Goal: Obtain resource: Download file/media

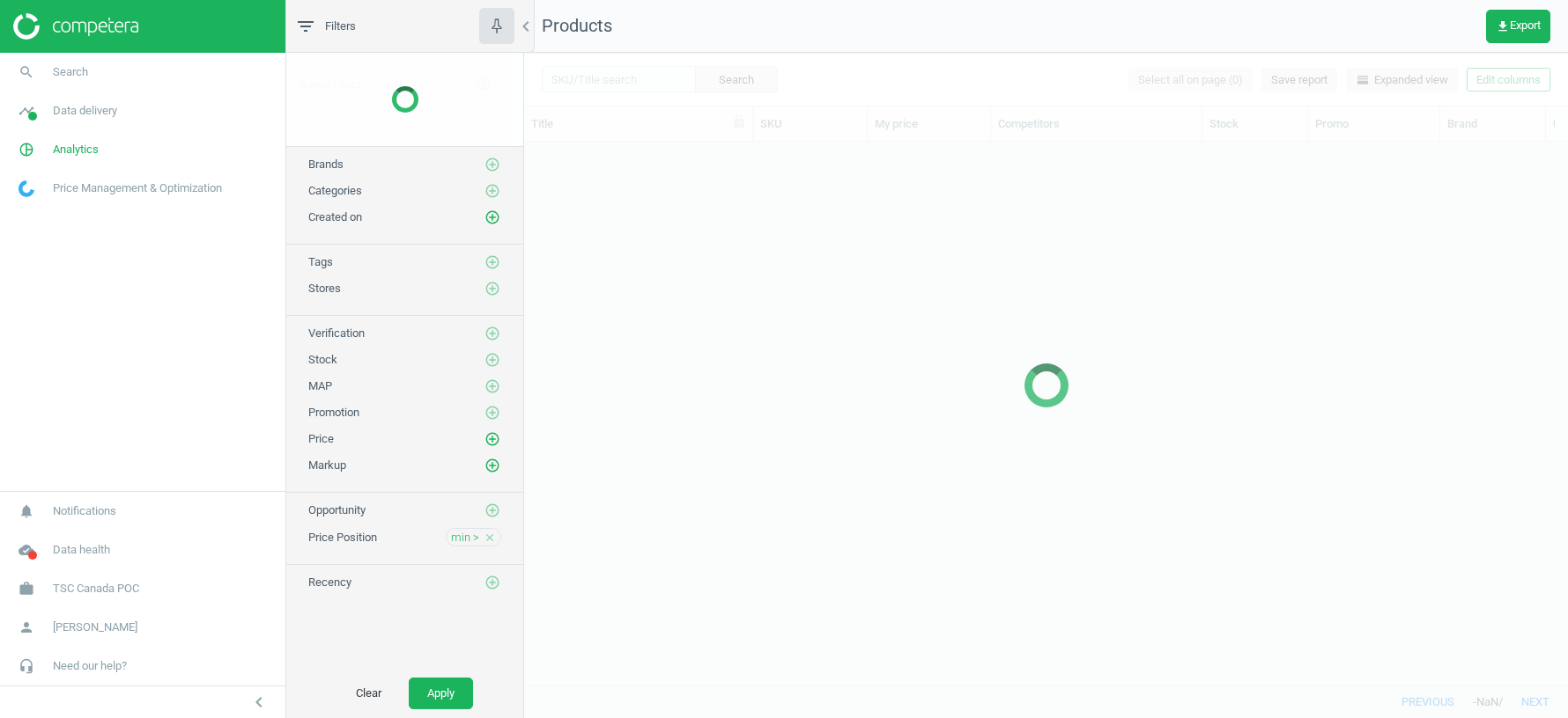
scroll to position [544, 1044]
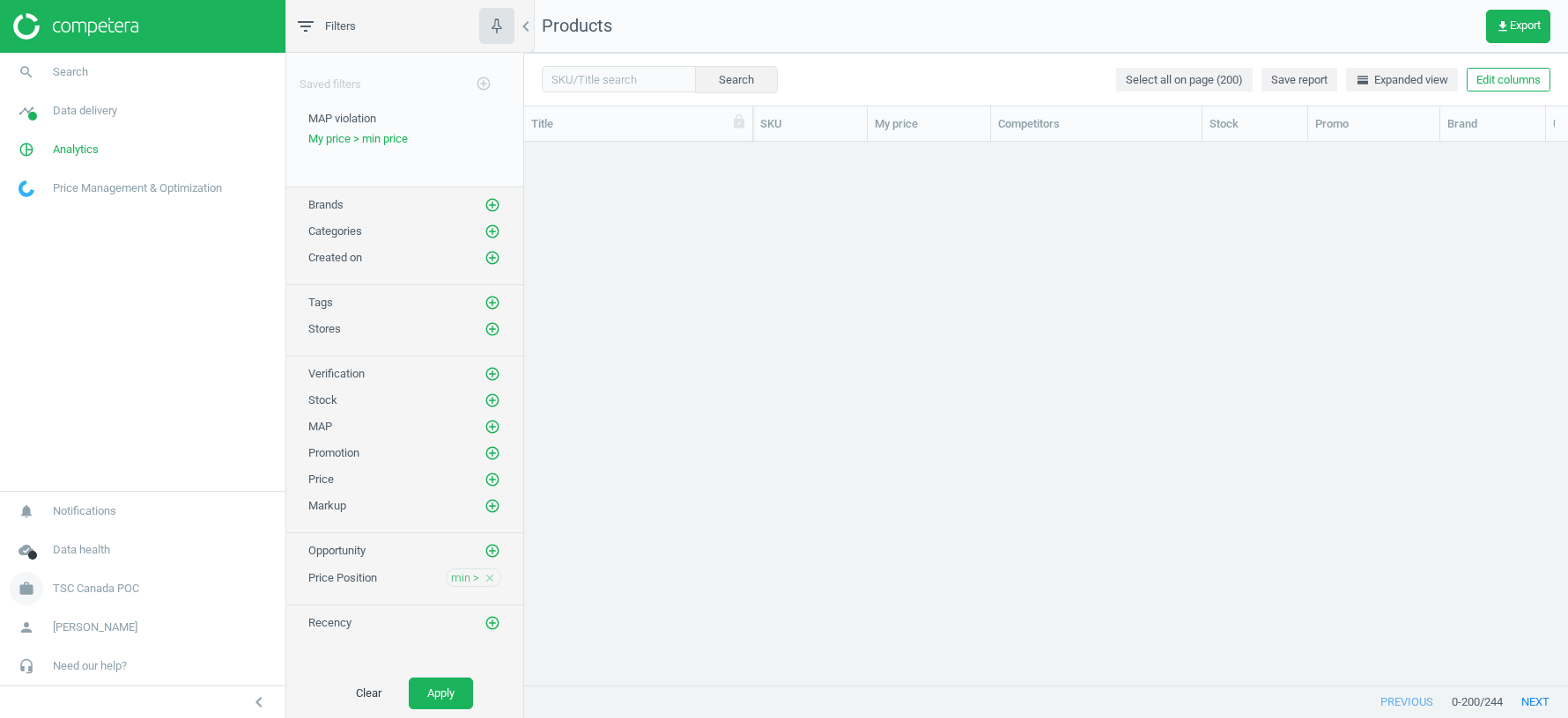
click at [103, 587] on span "TSC Canada POC" at bounding box center [96, 589] width 86 height 16
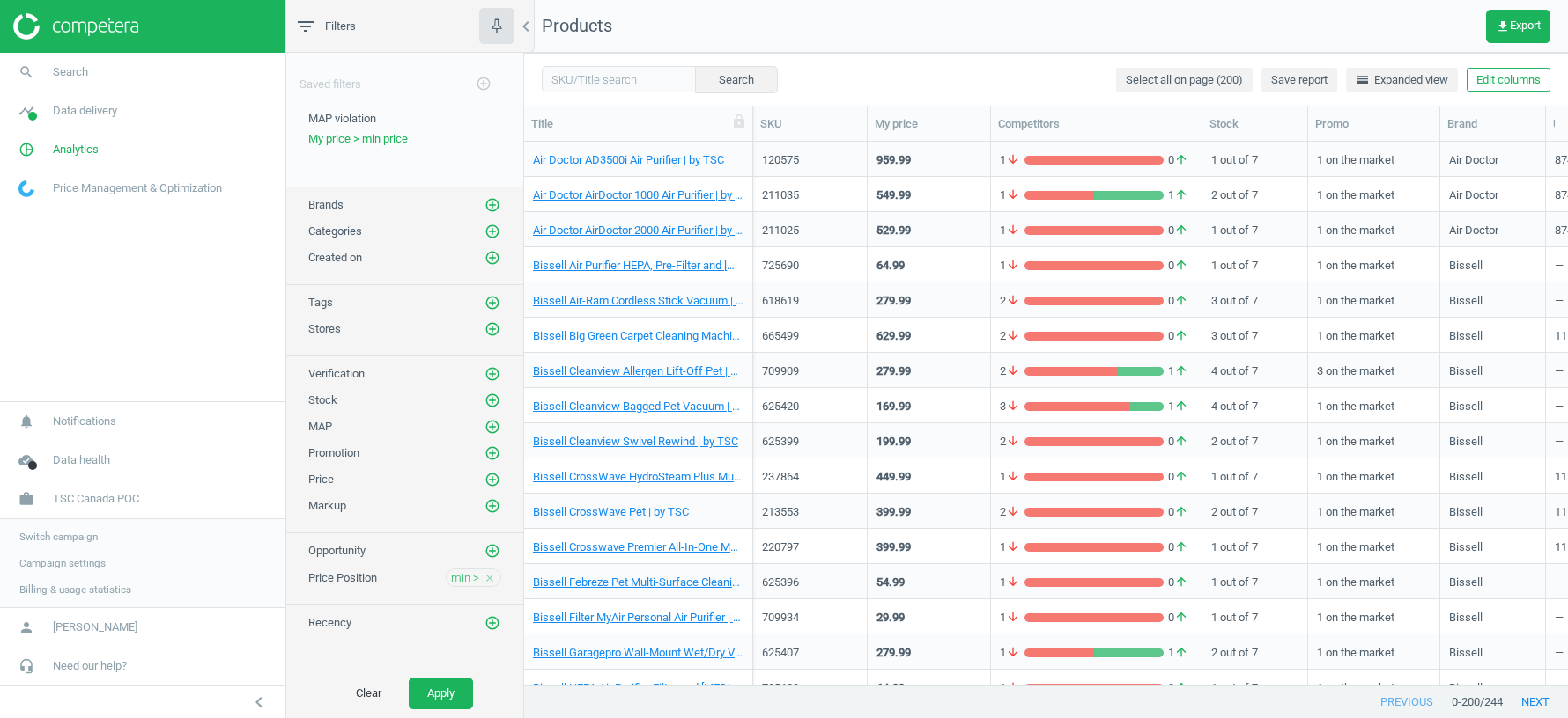
click at [68, 541] on span "Switch campaign" at bounding box center [59, 537] width 78 height 14
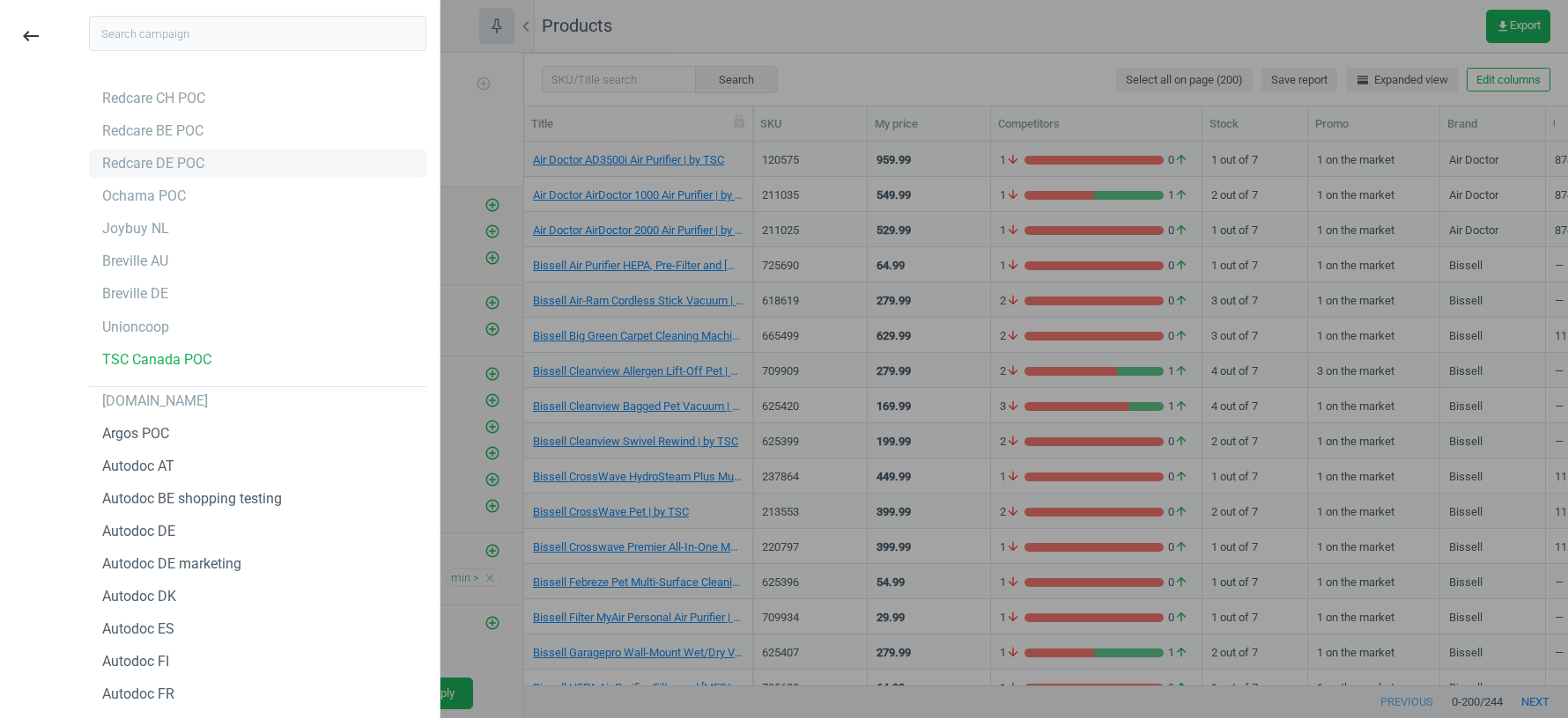
click at [152, 164] on div "Redcare DE POC" at bounding box center [153, 164] width 102 height 20
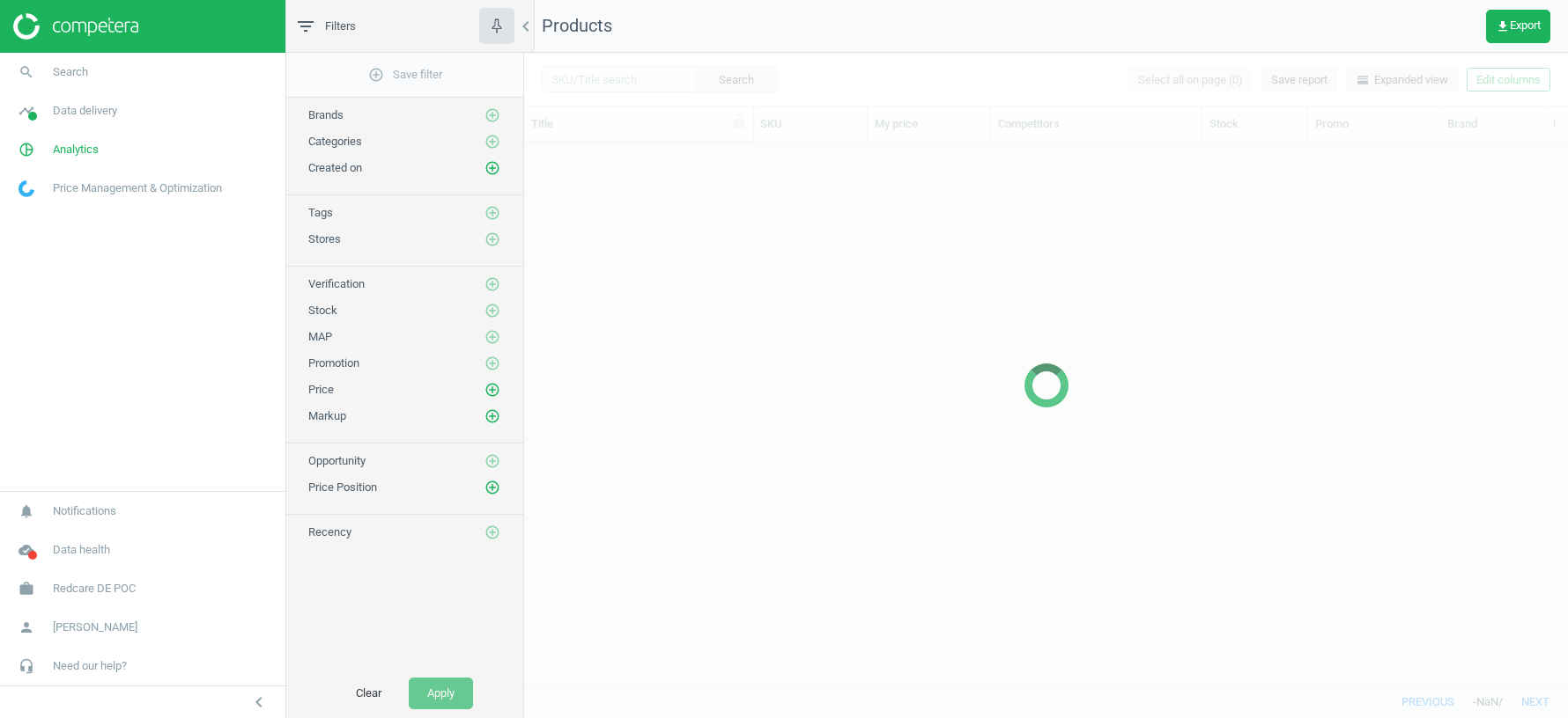
scroll to position [544, 1044]
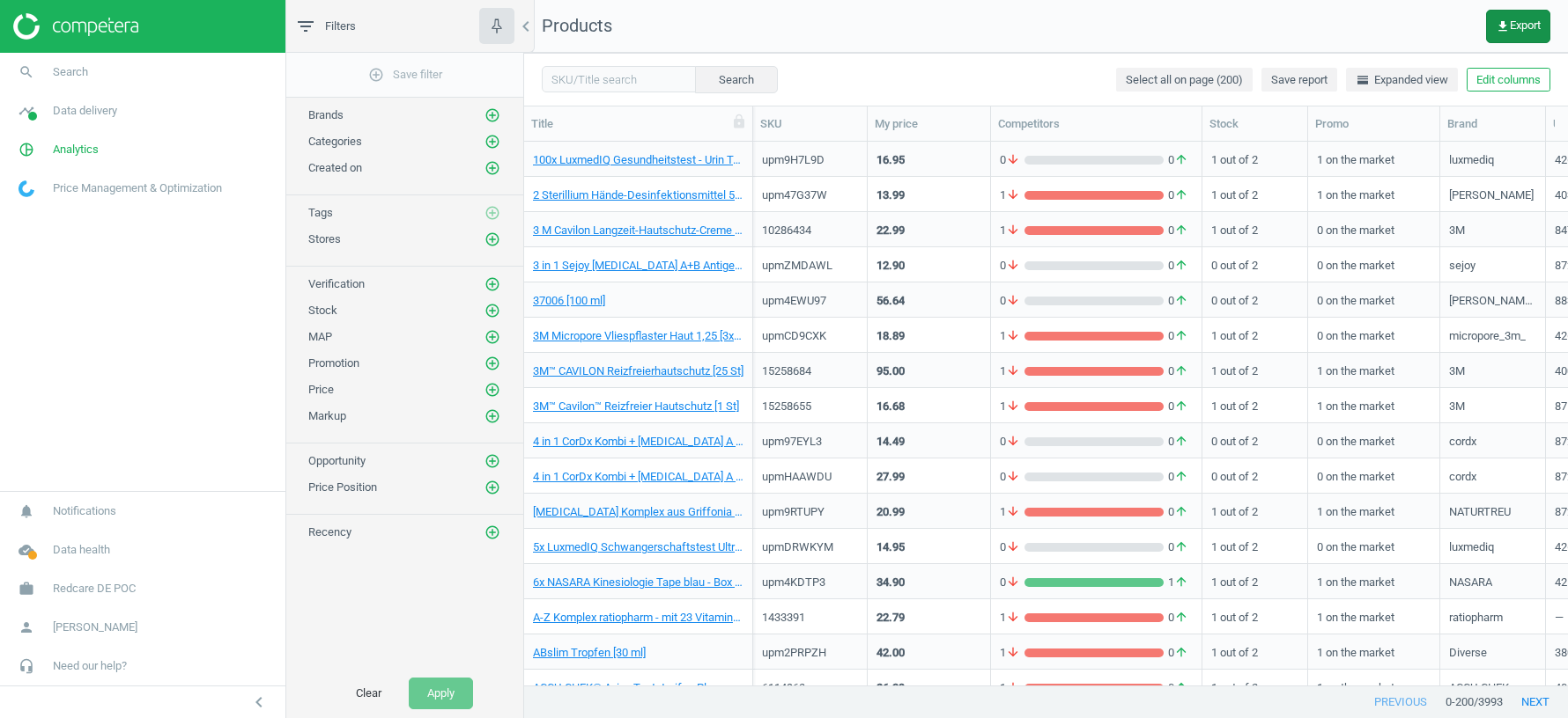
click at [1517, 25] on span "get_app Export" at bounding box center [1517, 27] width 45 height 14
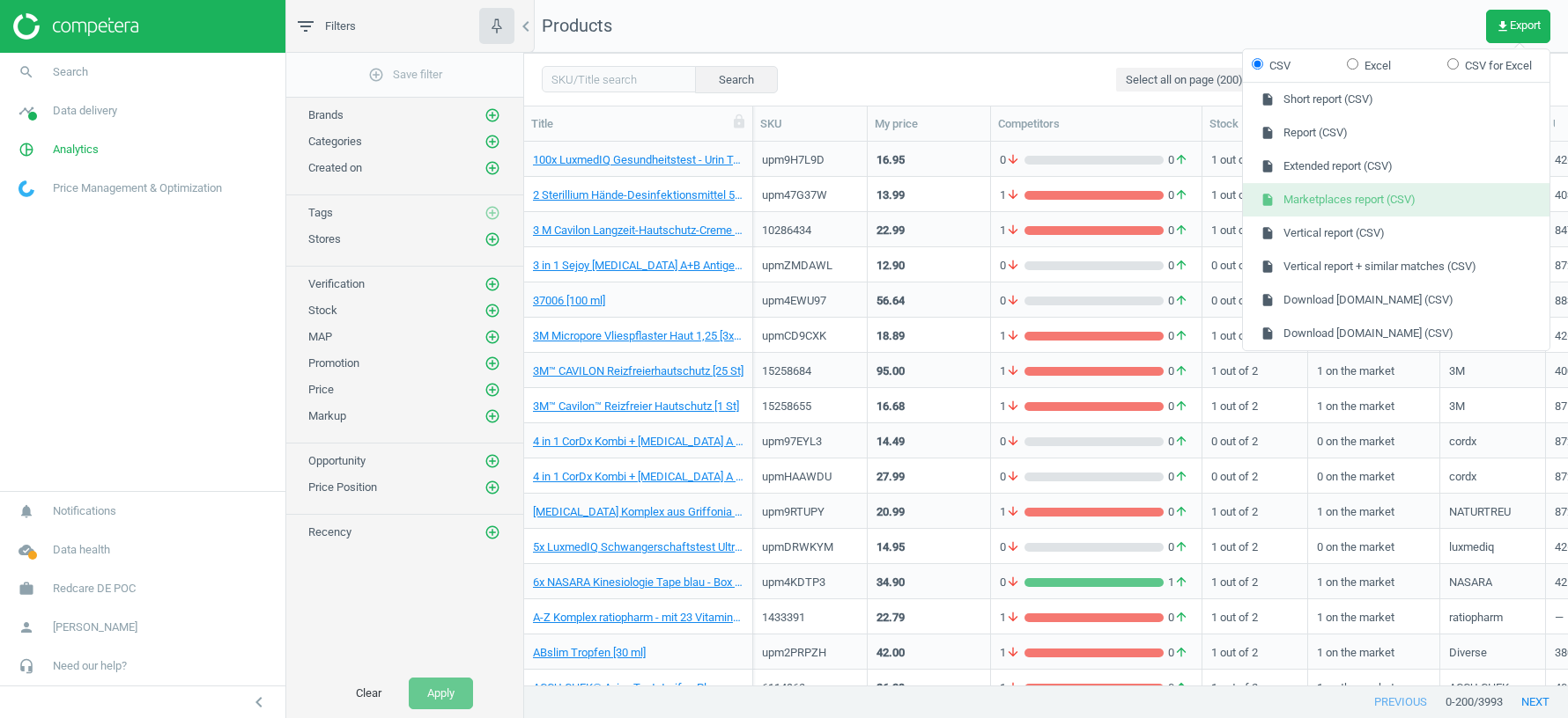
click at [1350, 201] on button "insert_drive_file Marketplaces report (CSV)" at bounding box center [1396, 200] width 306 height 34
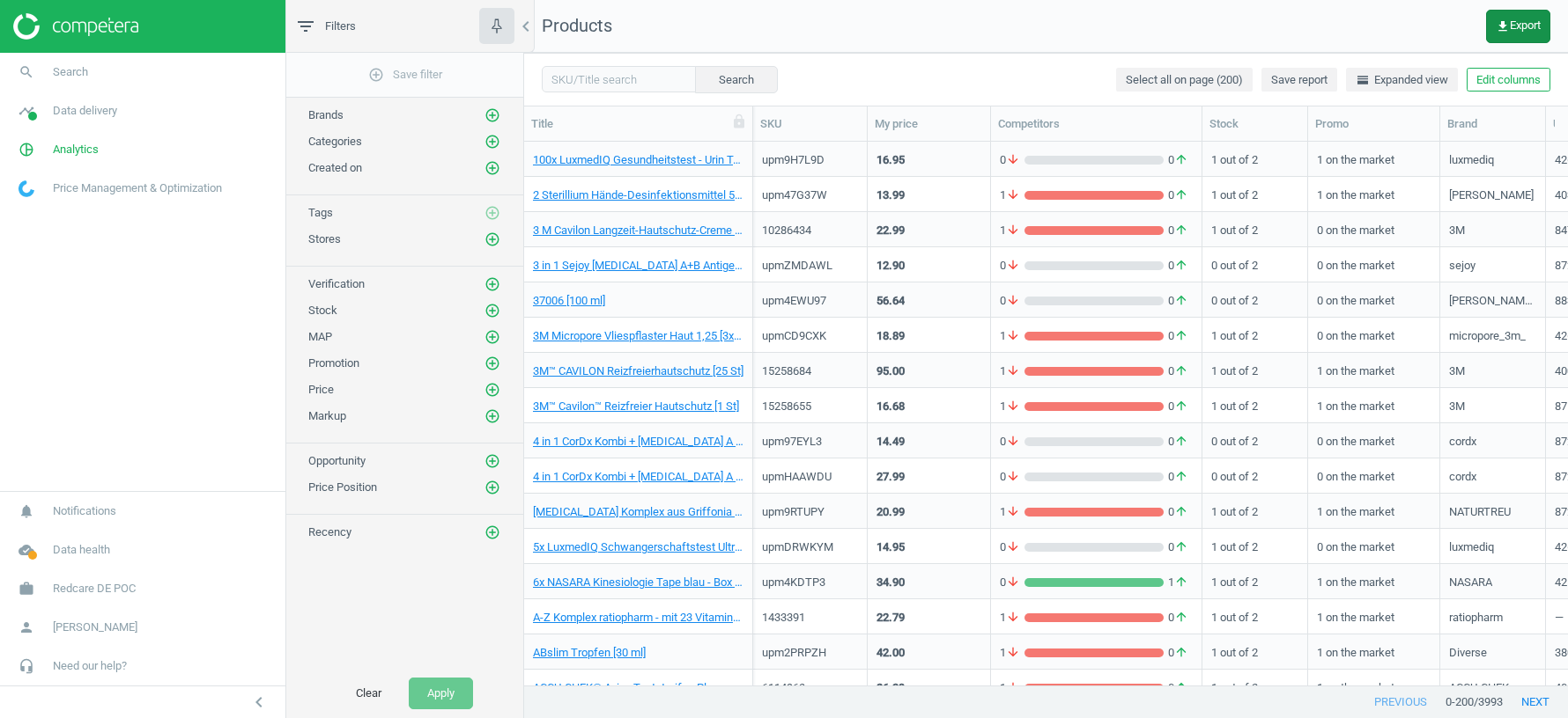
click at [1512, 33] on span "get_app Export" at bounding box center [1517, 27] width 45 height 14
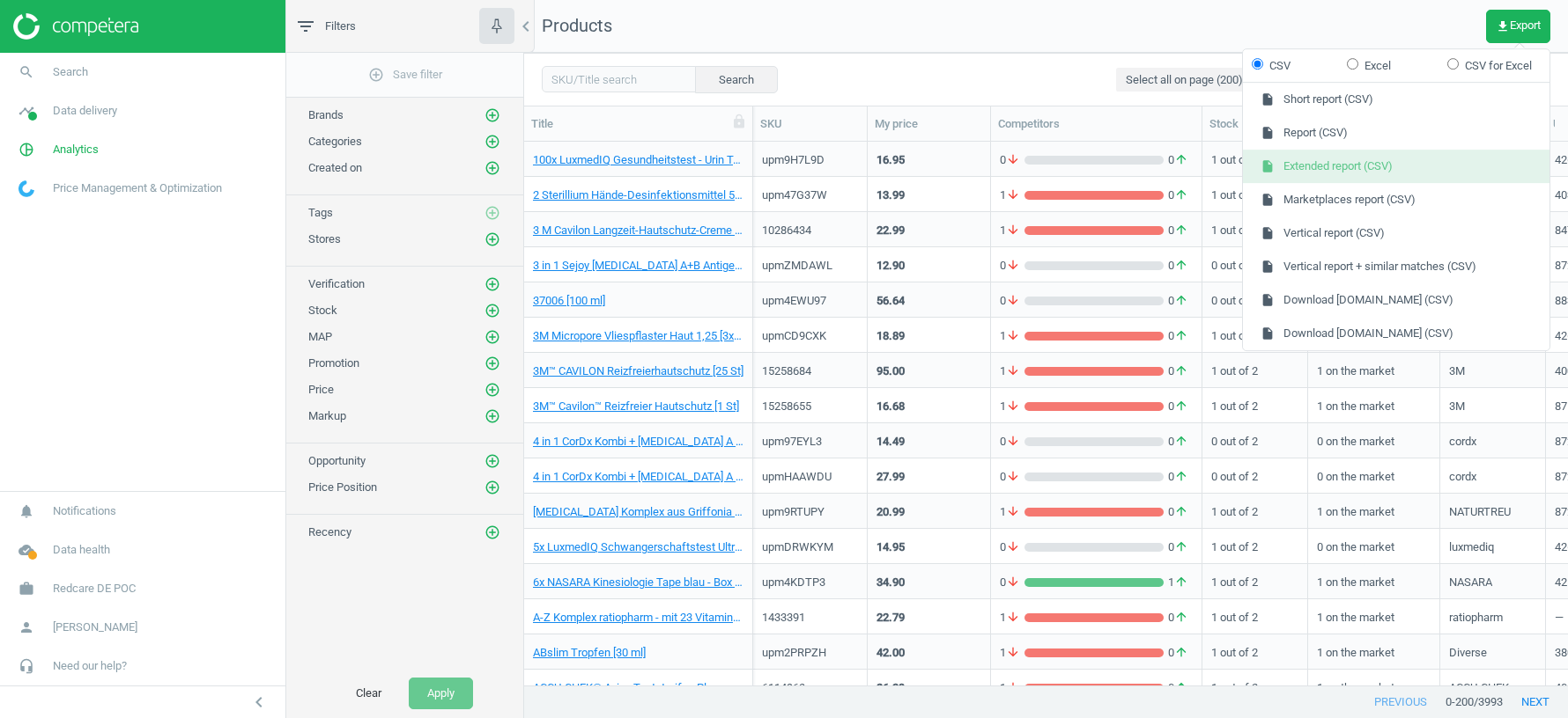
click at [1333, 164] on button "insert_drive_file Extended report (CSV)" at bounding box center [1396, 167] width 306 height 34
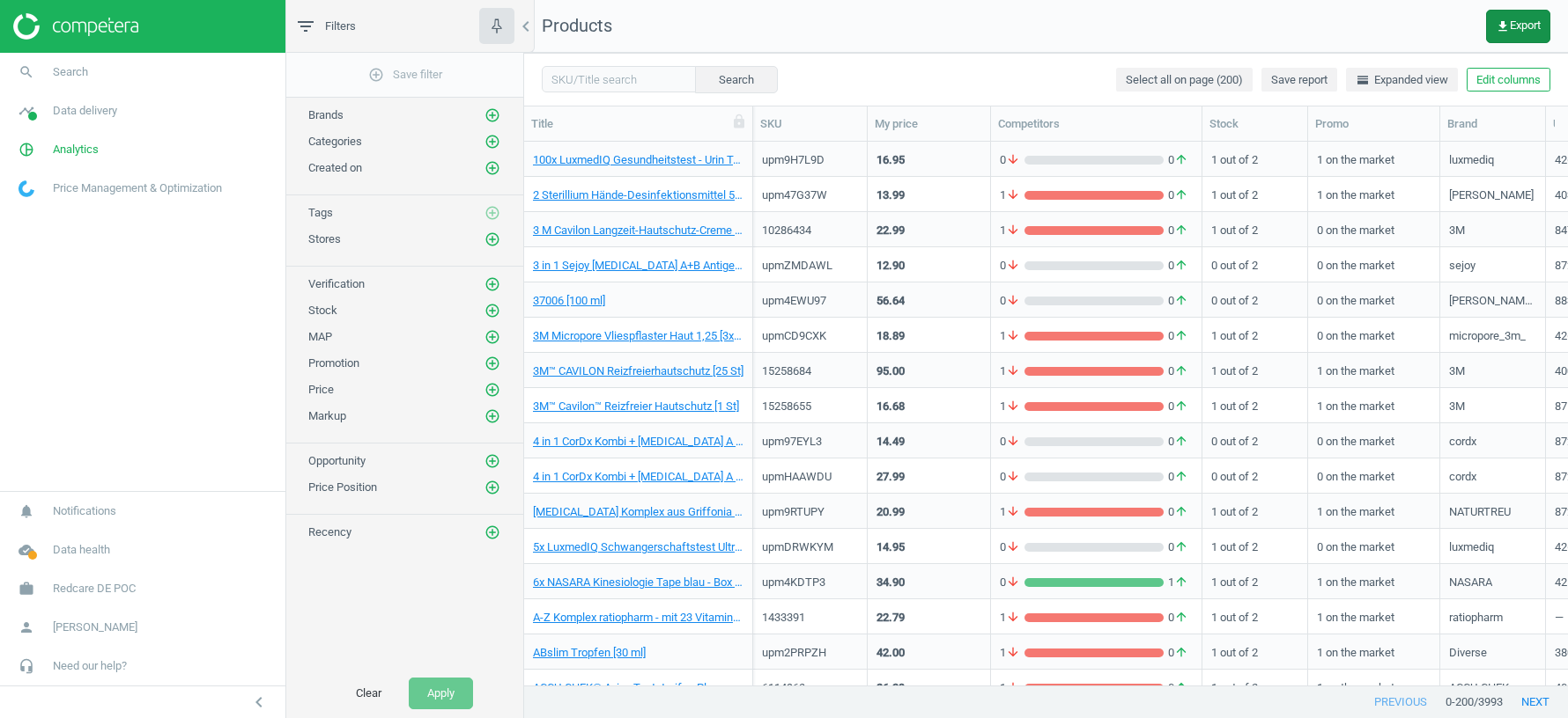
click at [1508, 28] on span "get_app Export" at bounding box center [1517, 27] width 45 height 14
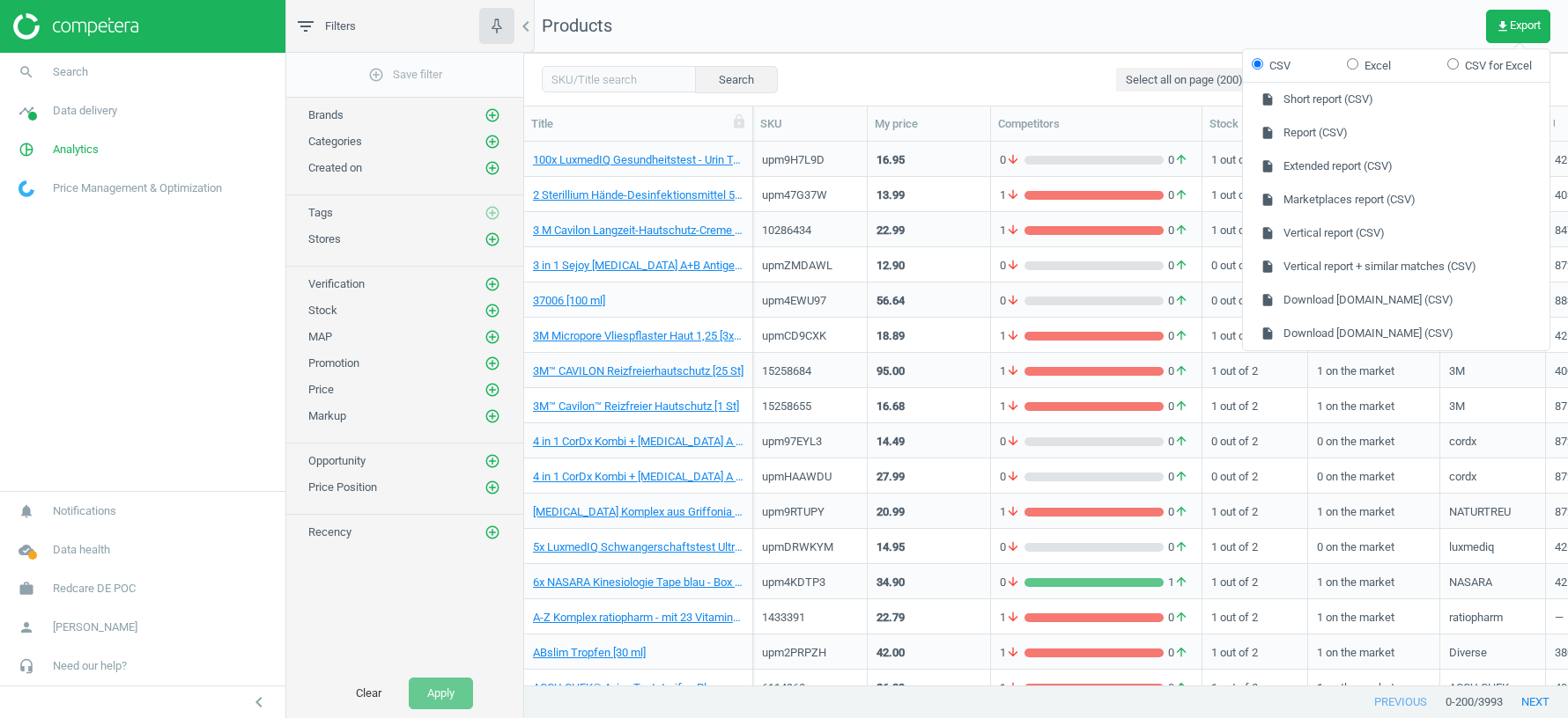
click at [1295, 20] on nav "Products get_app Export" at bounding box center [1046, 27] width 1044 height 53
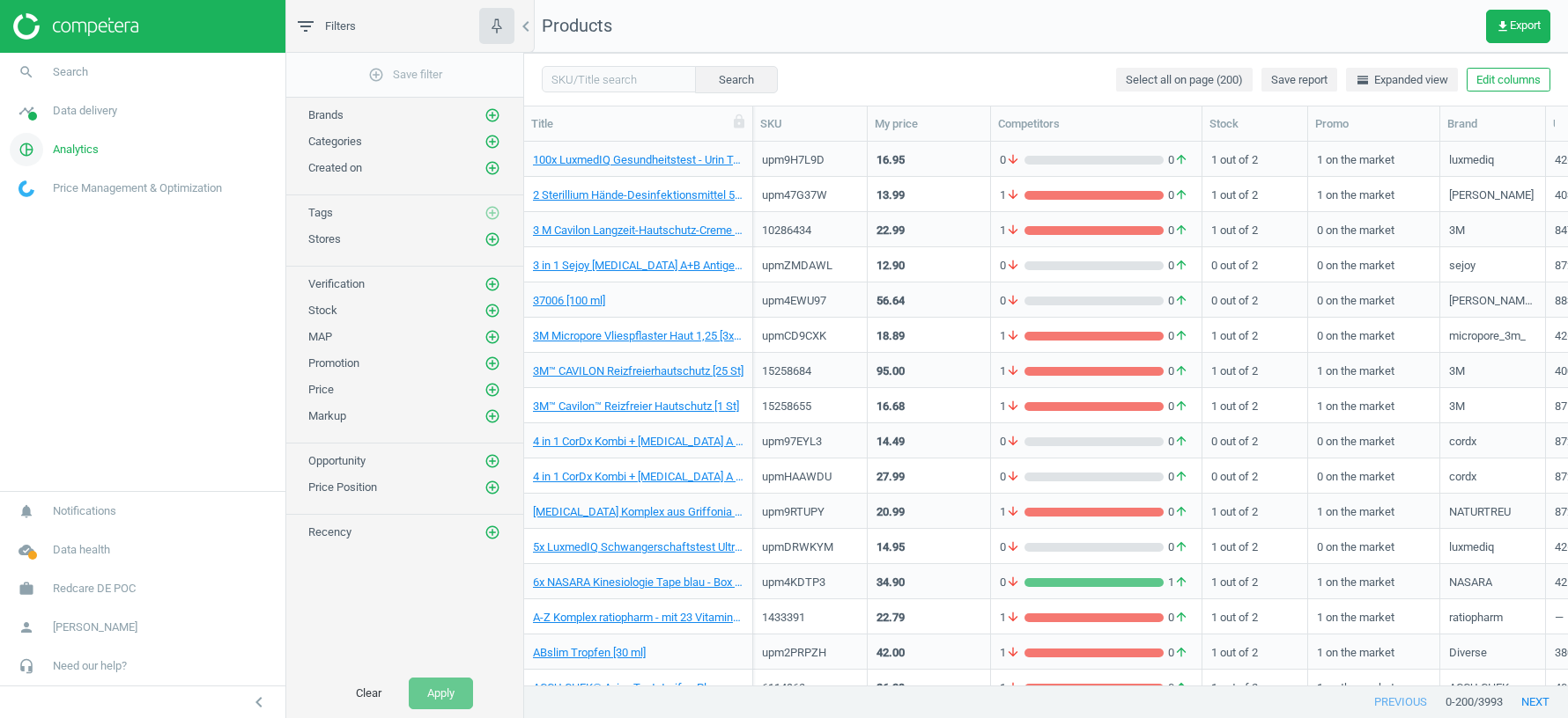
click at [75, 152] on span "Analytics" at bounding box center [76, 150] width 46 height 16
click at [1508, 38] on button "get_app Export" at bounding box center [1517, 27] width 64 height 34
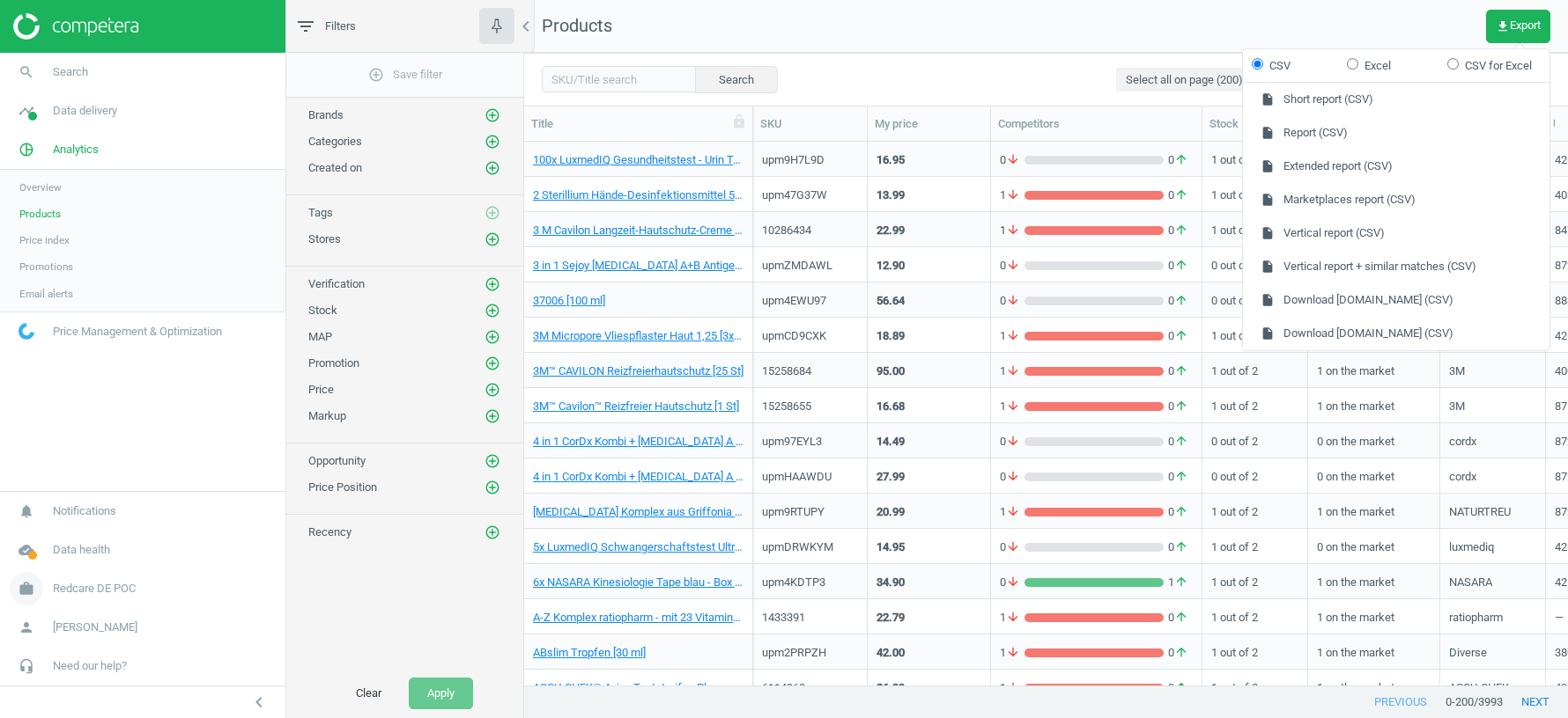
click at [105, 580] on link "work Redcare DE POC" at bounding box center [142, 589] width 285 height 39
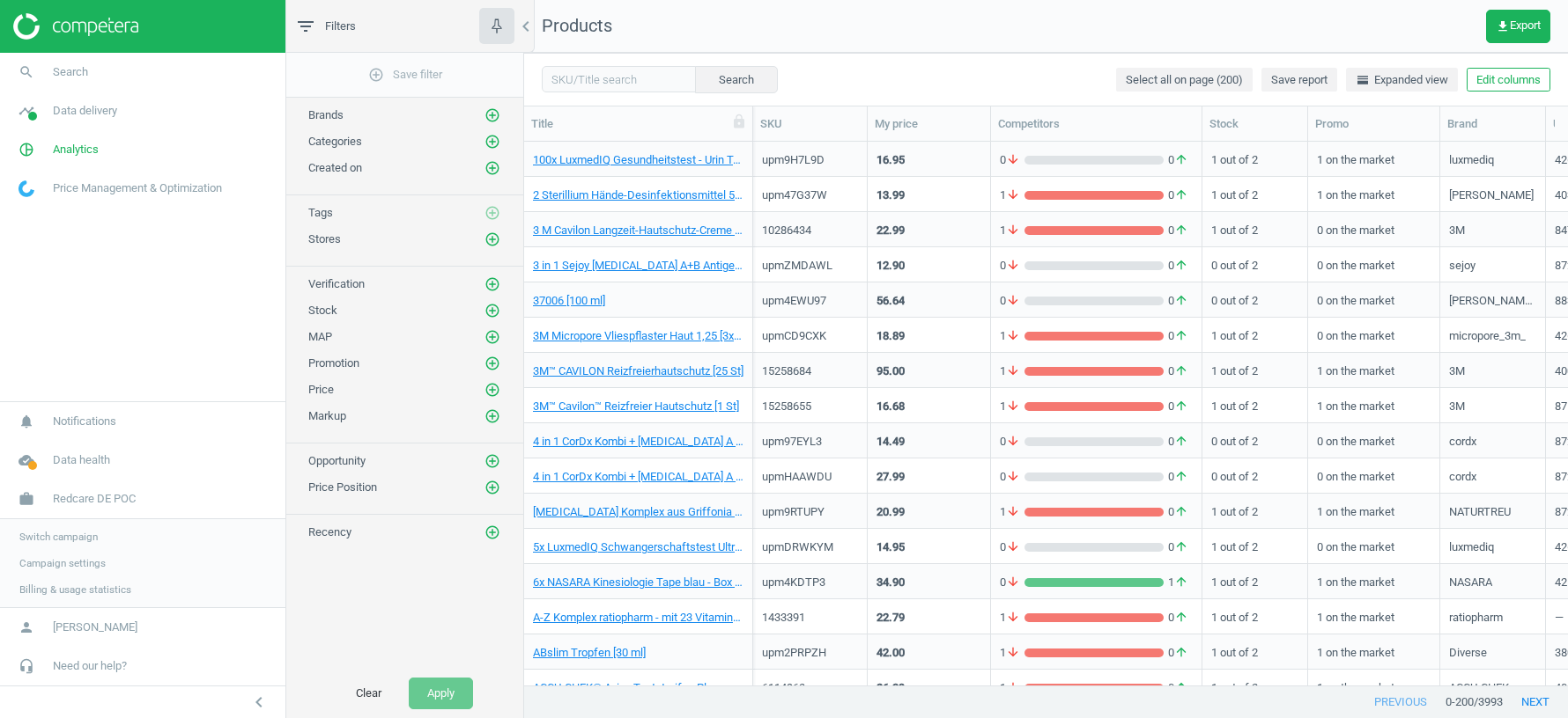
click at [83, 535] on span "Switch campaign" at bounding box center [59, 537] width 78 height 14
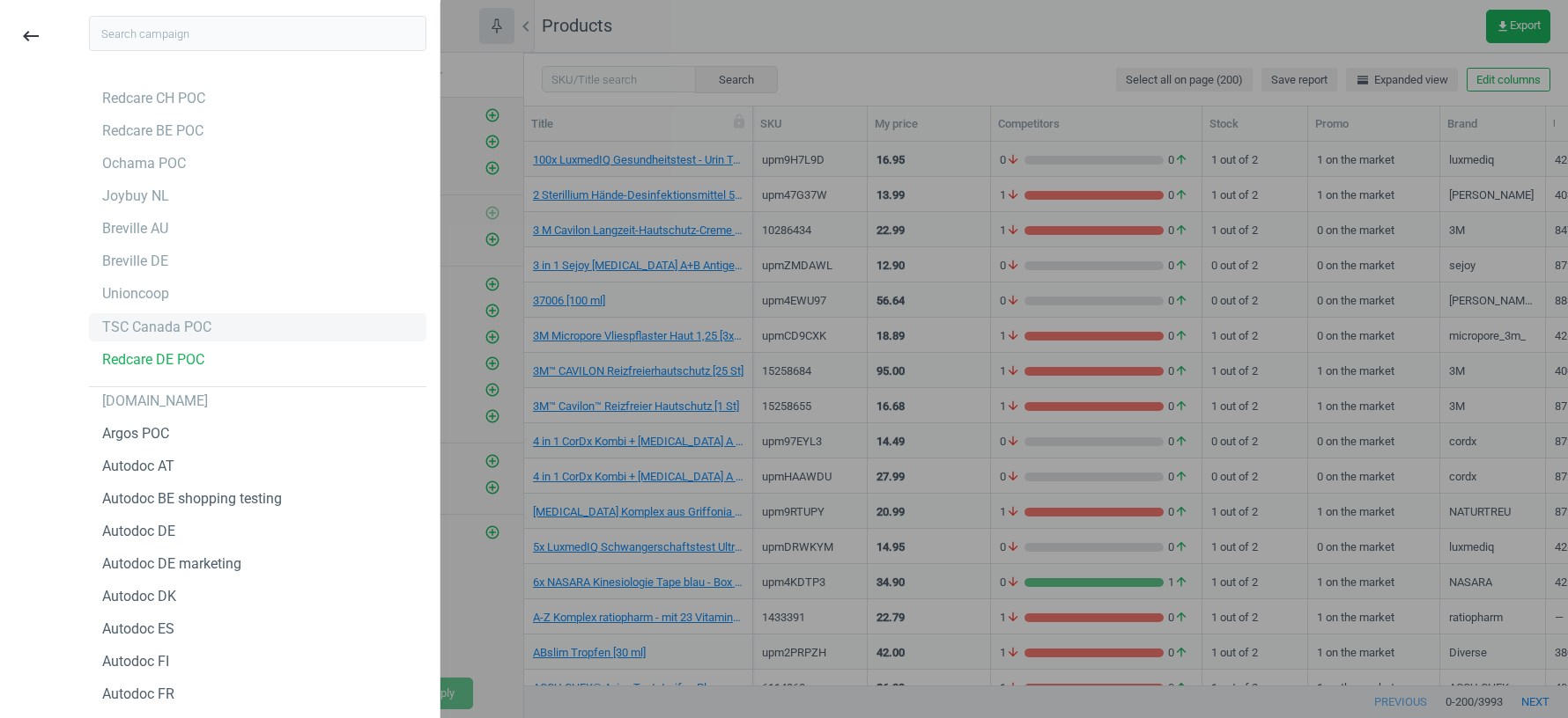
click at [226, 322] on div "TSC Canada POC" at bounding box center [257, 327] width 337 height 28
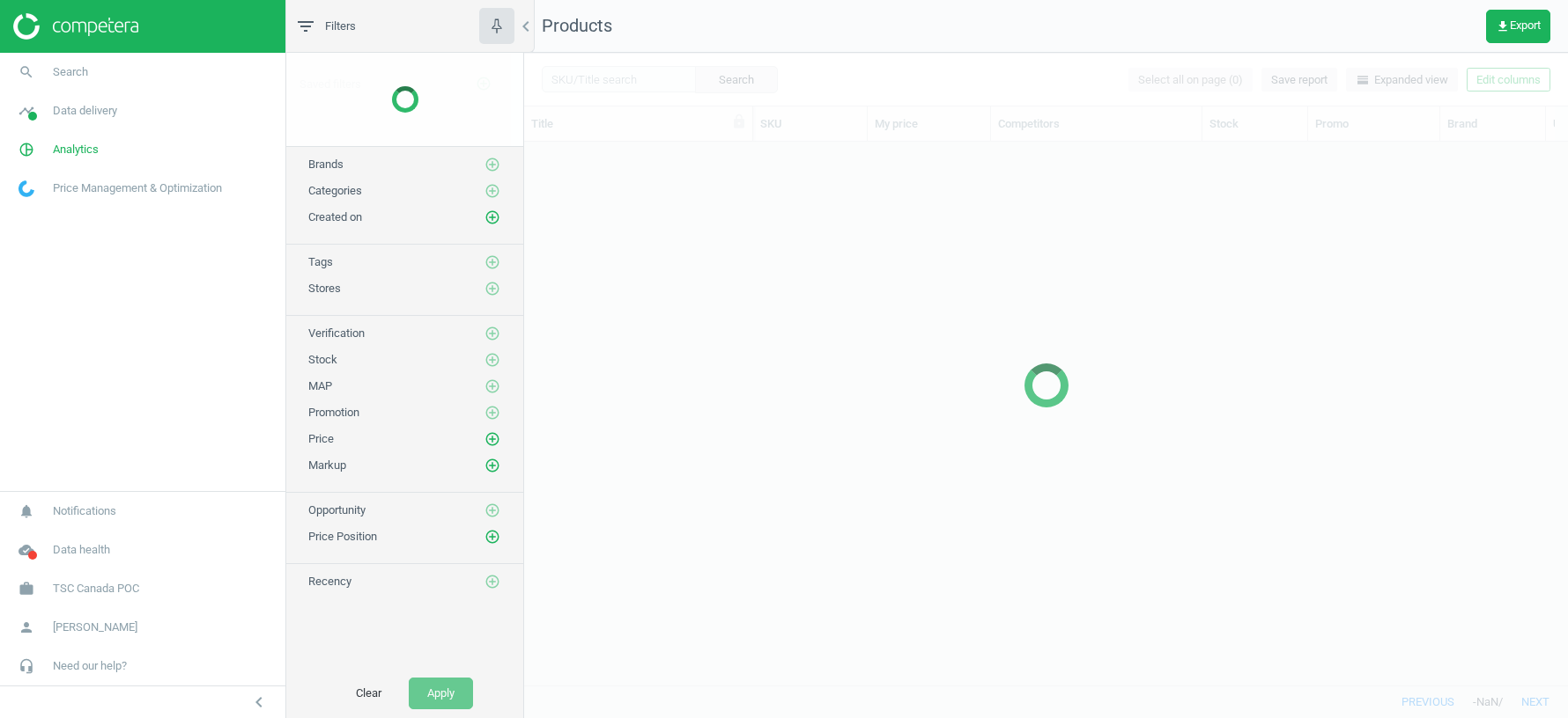
scroll to position [544, 1044]
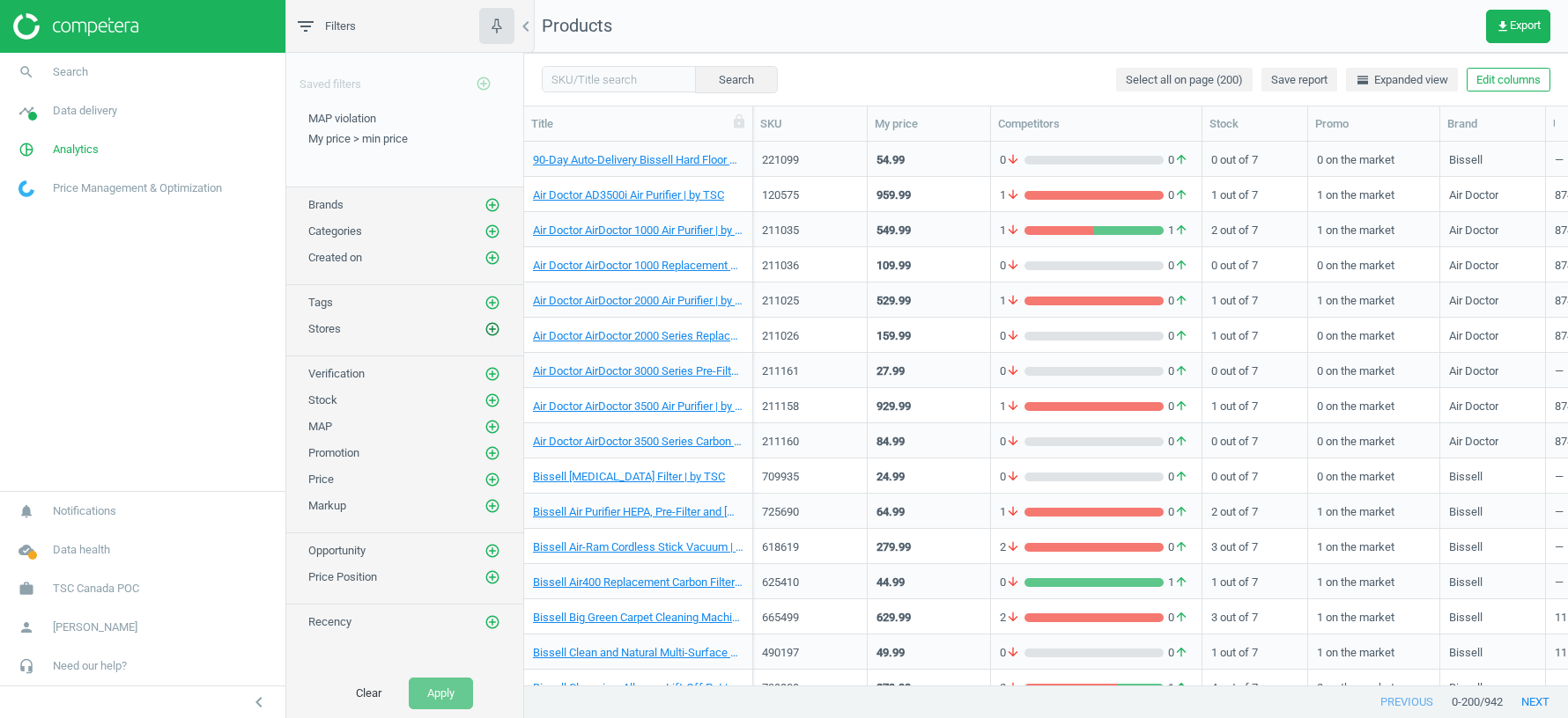
click at [493, 332] on button "add_circle_outline" at bounding box center [493, 329] width 18 height 18
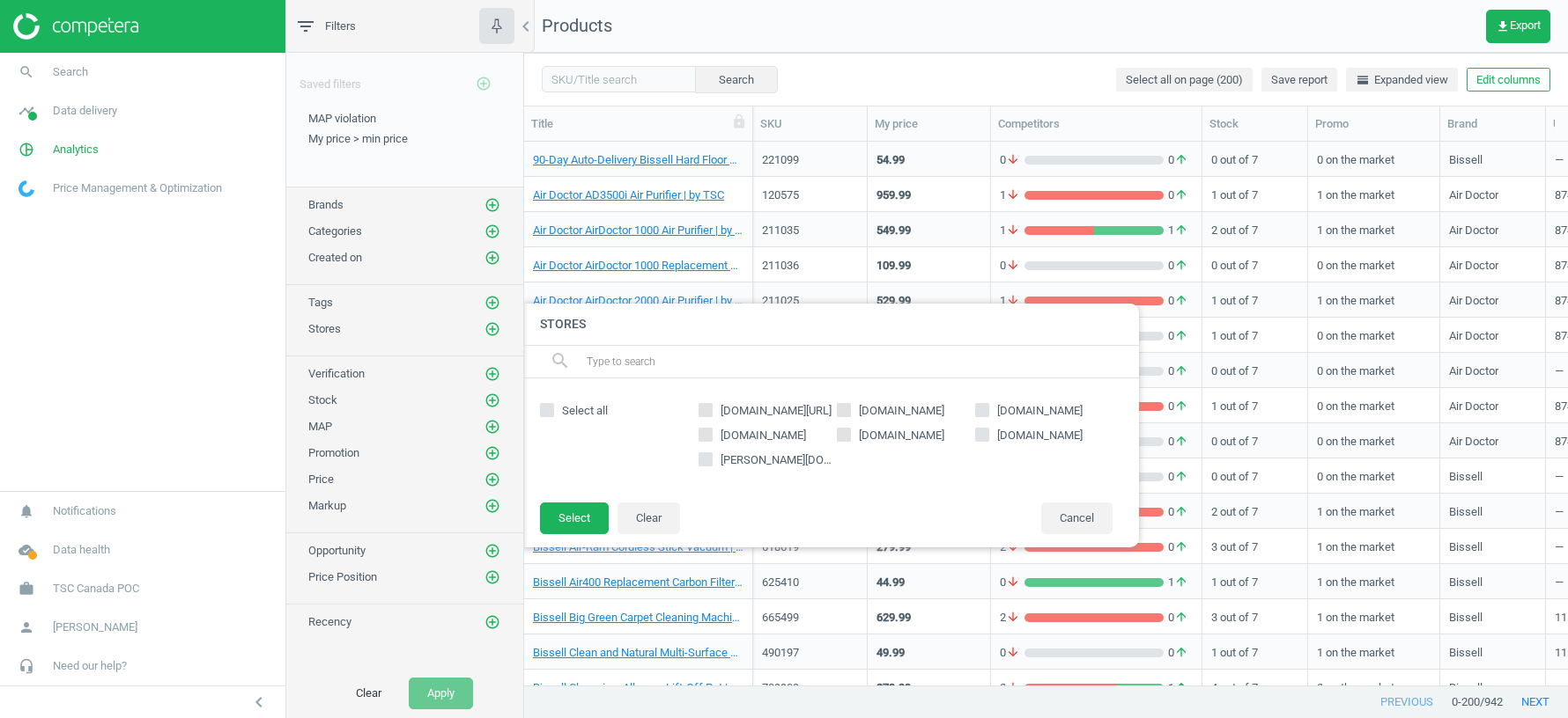
click at [708, 409] on input "google.ca/shopping" at bounding box center [706, 410] width 12 height 12
checkbox input "true"
click at [576, 517] on button "Select" at bounding box center [574, 518] width 68 height 32
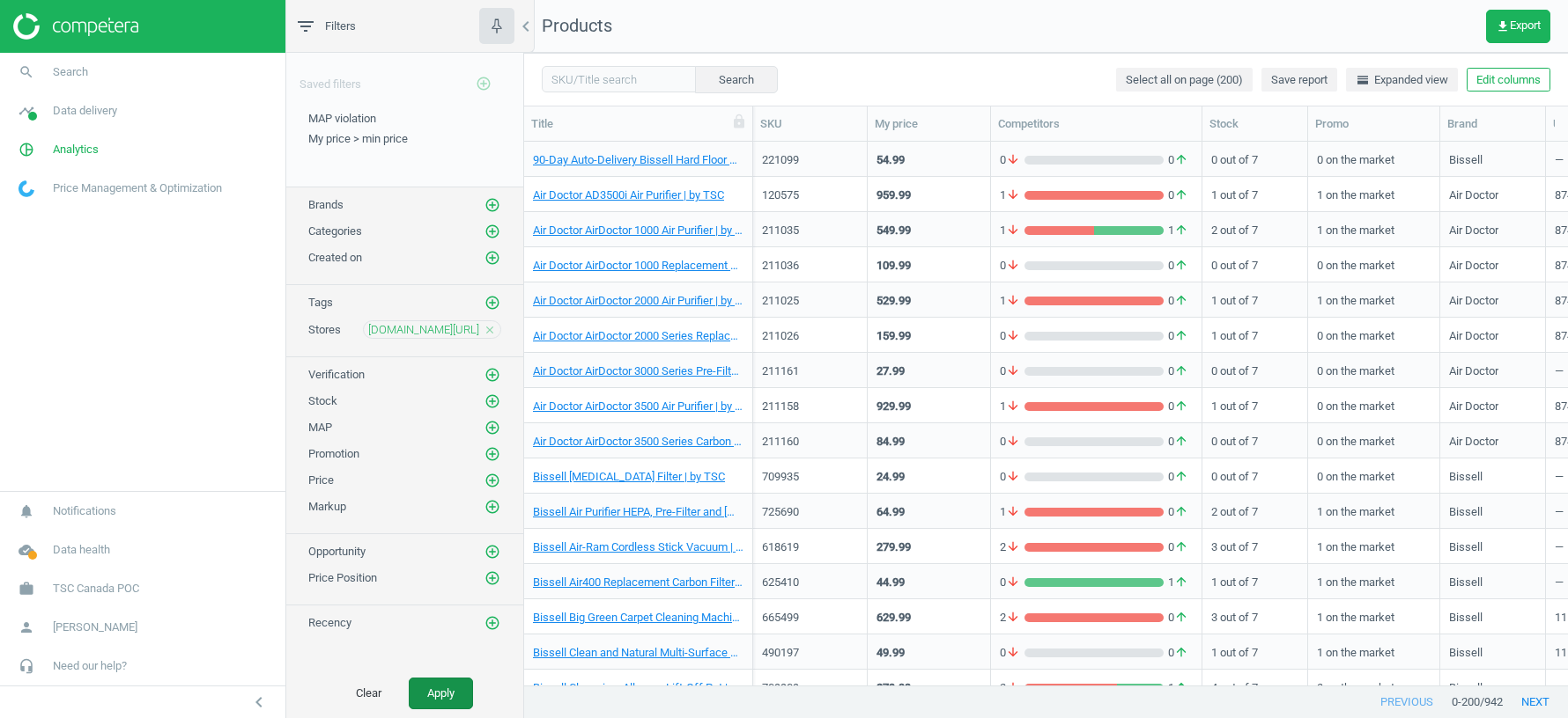
click at [442, 683] on button "Apply" at bounding box center [440, 694] width 64 height 32
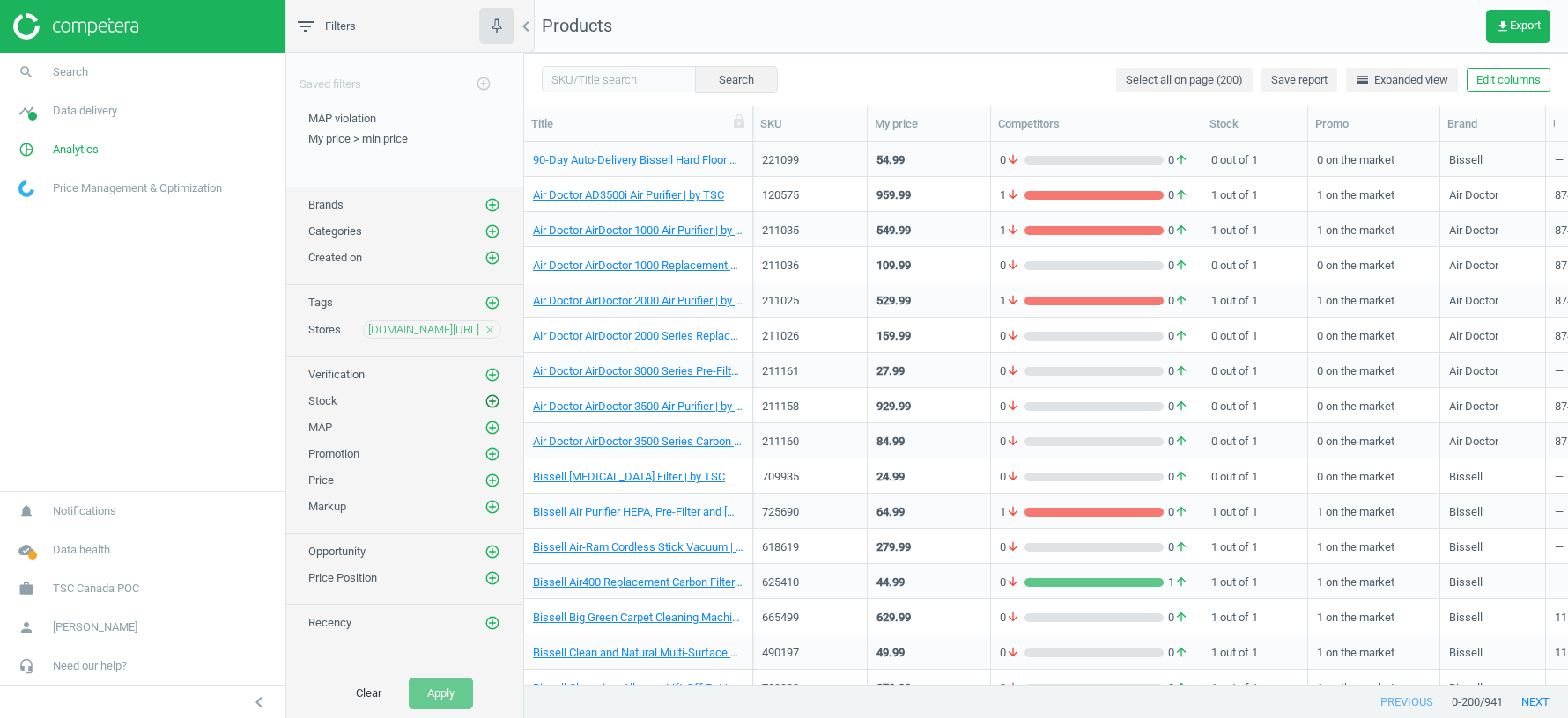
click at [494, 394] on icon "add_circle_outline" at bounding box center [493, 401] width 16 height 16
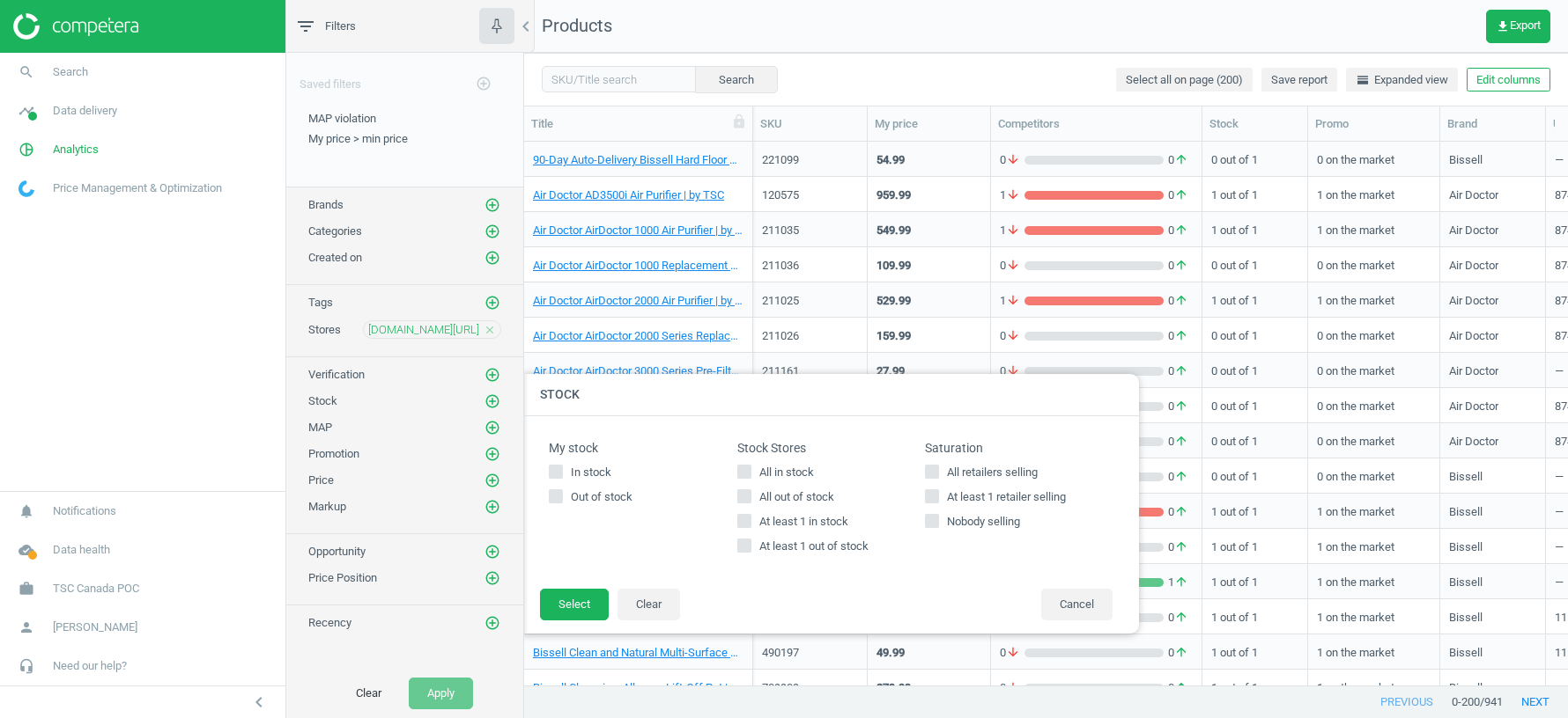
click at [748, 523] on input "At least 1 in stock" at bounding box center [743, 520] width 12 height 12
checkbox input "true"
click at [574, 604] on button "Select" at bounding box center [574, 605] width 68 height 32
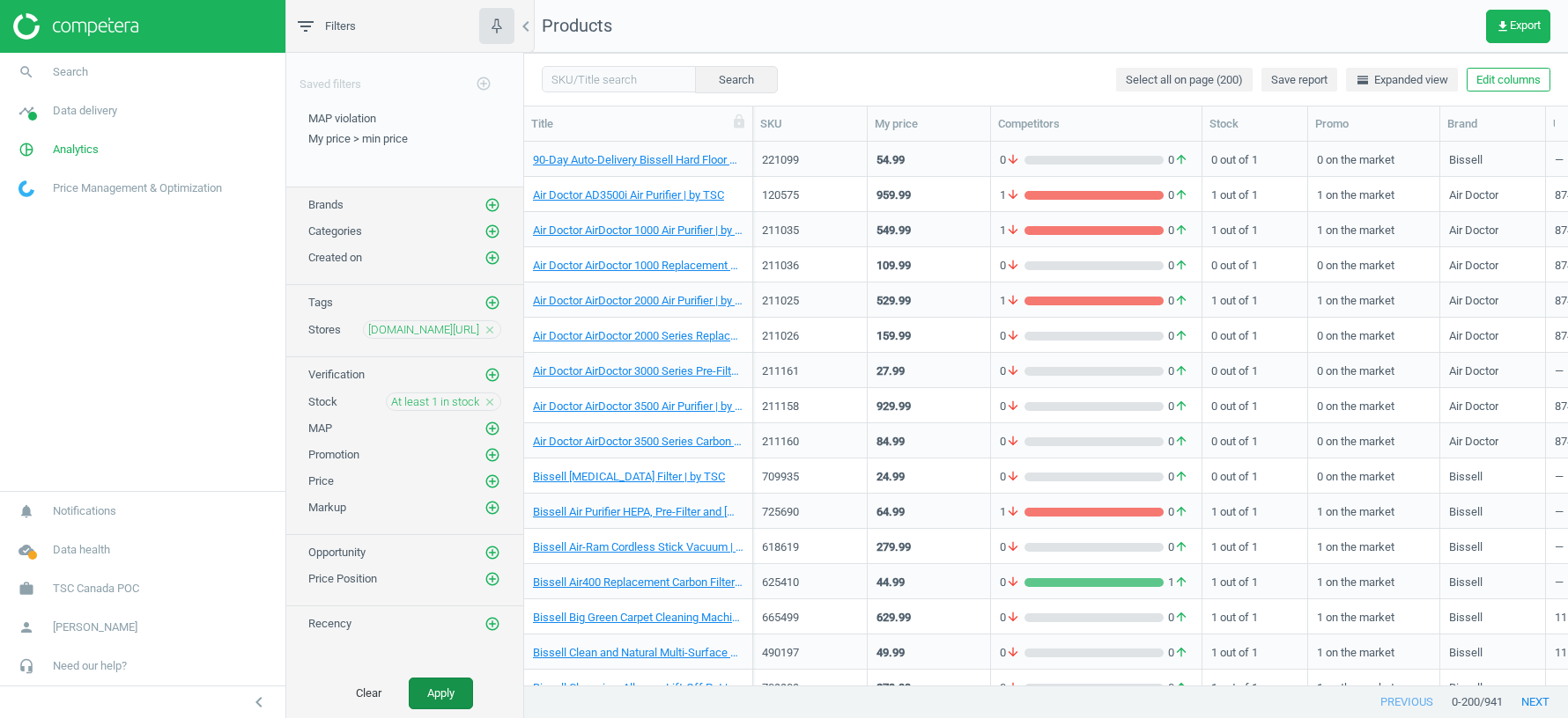
click at [449, 691] on button "Apply" at bounding box center [440, 694] width 64 height 32
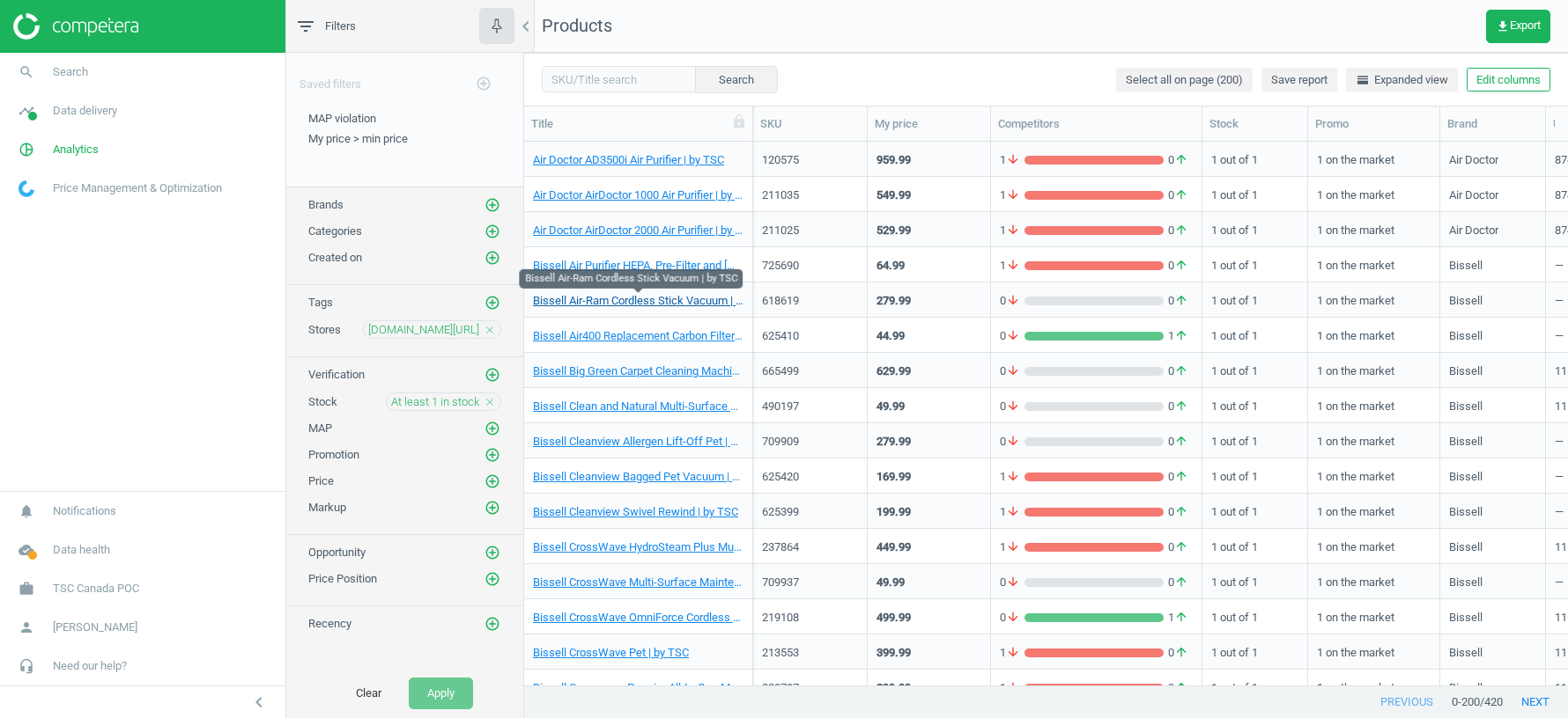
click at [713, 302] on link "Bissell Air-Ram Cordless Stick Vacuum | by TSC" at bounding box center [637, 301] width 210 height 16
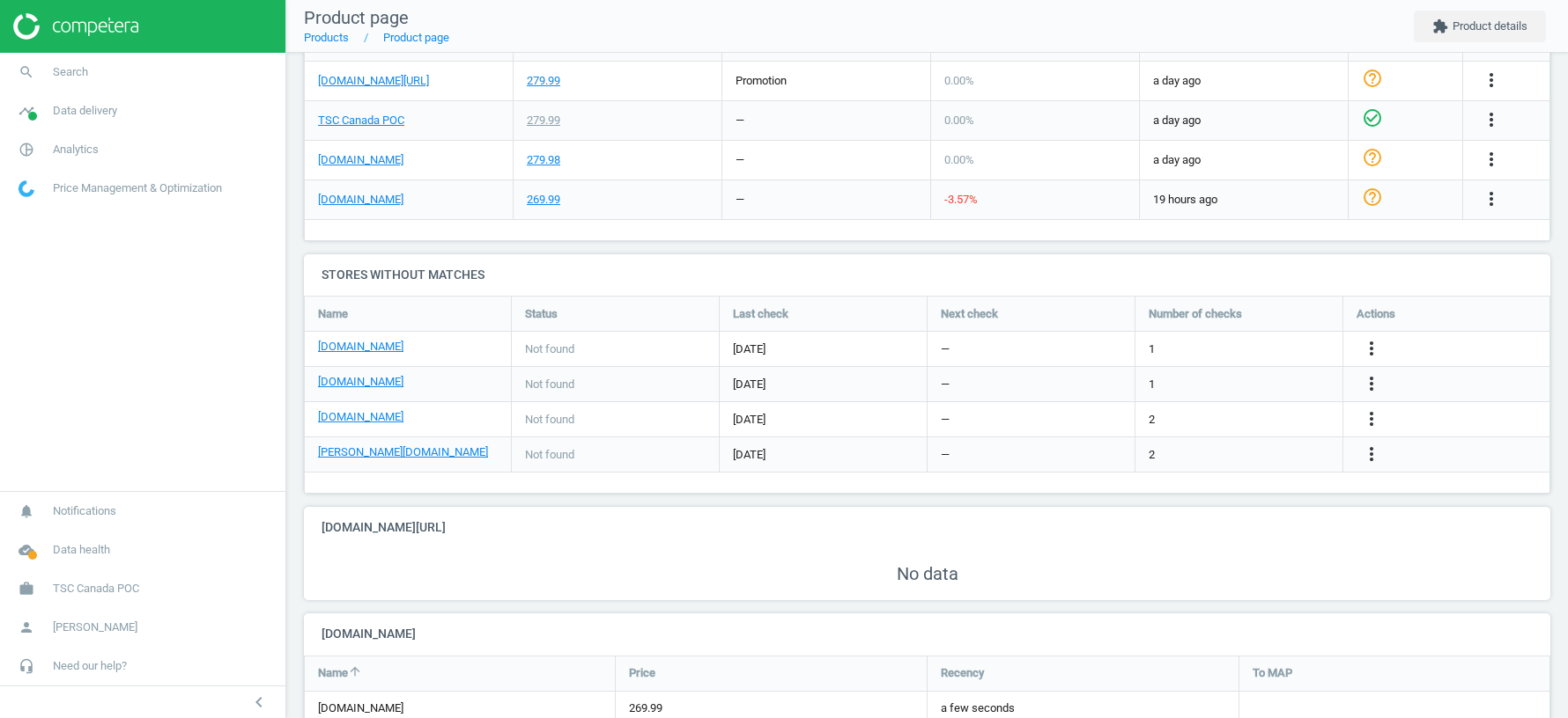
scroll to position [656, 0]
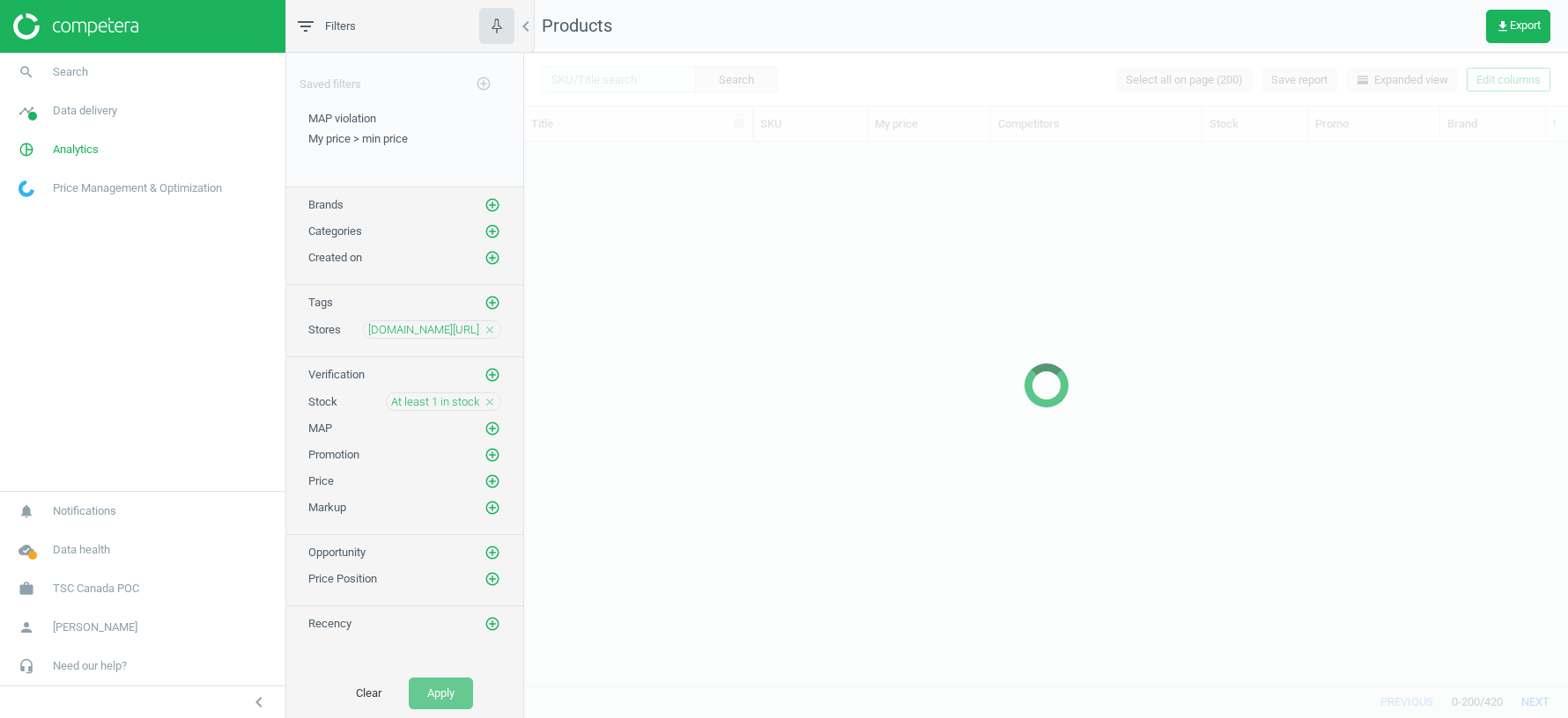
scroll to position [544, 1044]
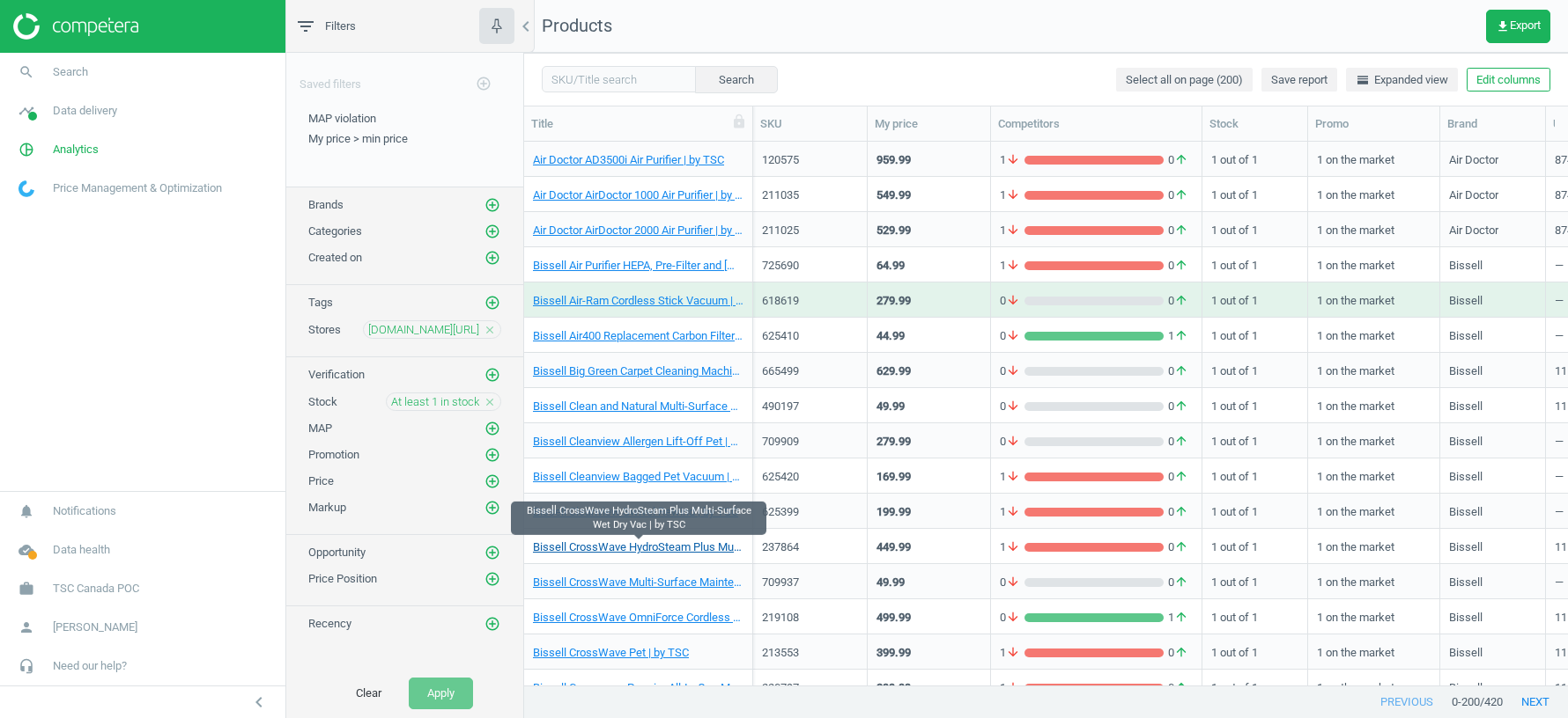
click at [630, 550] on link "Bissell CrossWave HydroSteam Plus Multi-Surface Wet Dry Vac | by TSC" at bounding box center [637, 548] width 210 height 16
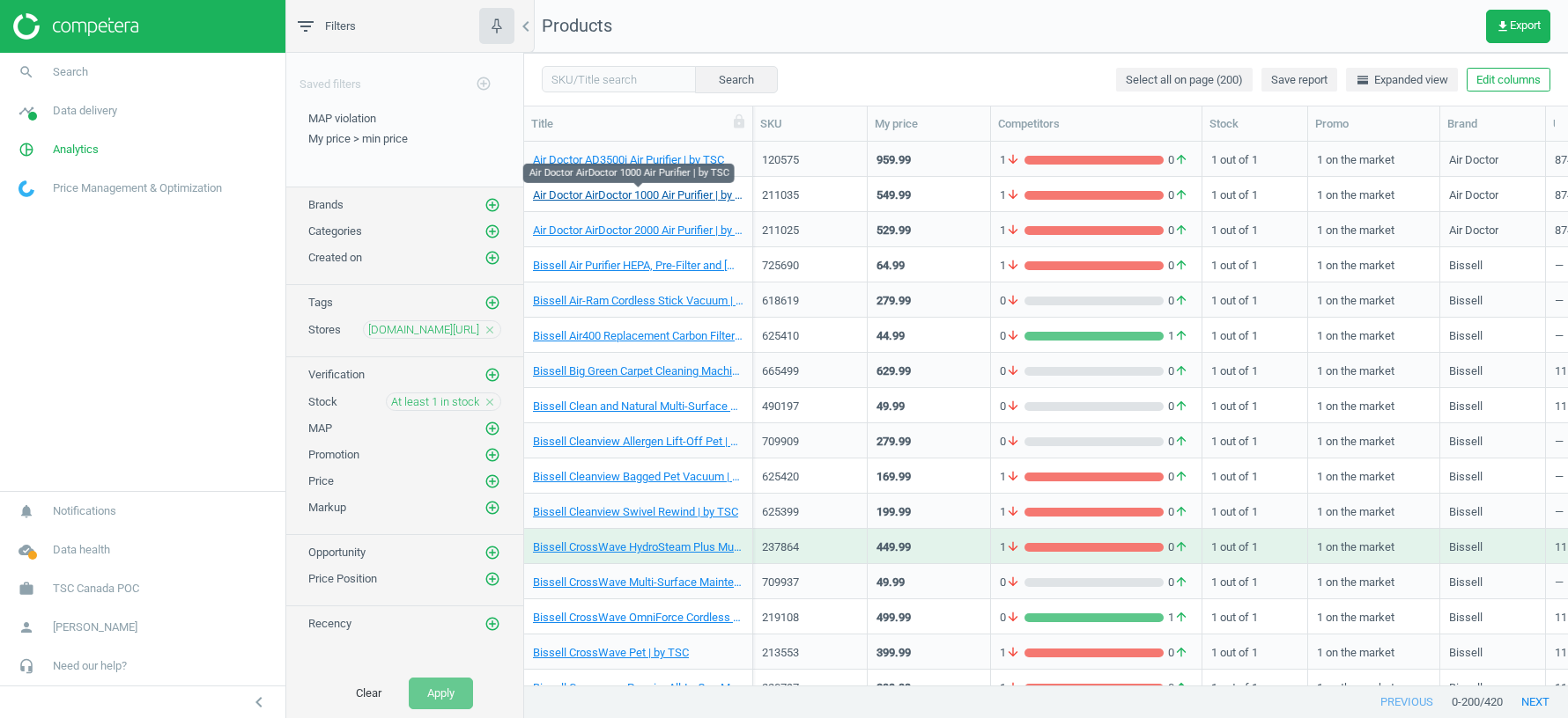
click at [594, 193] on link "Air Doctor AirDoctor 1000 Air Purifier | by TSC" at bounding box center [637, 195] width 210 height 16
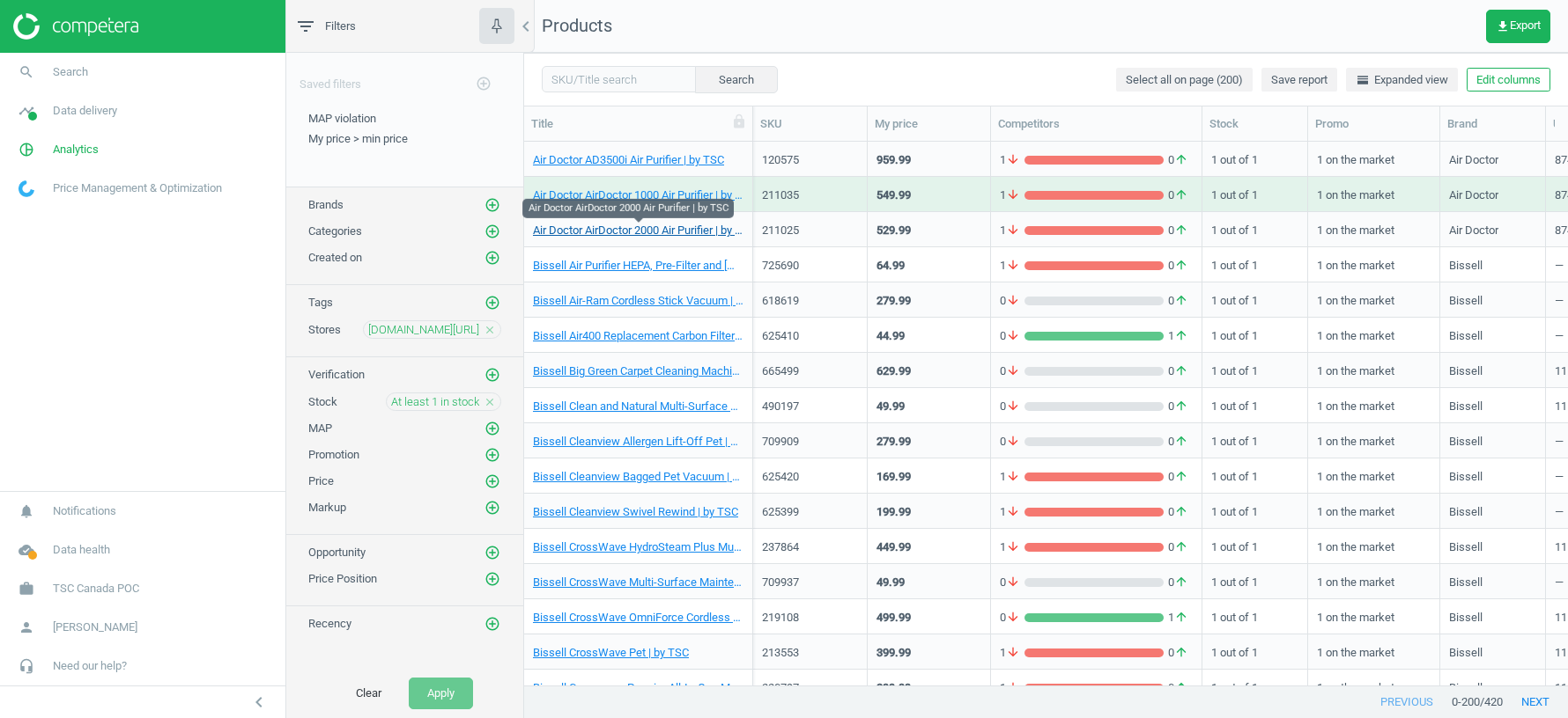
click at [584, 234] on link "Air Doctor AirDoctor 2000 Air Purifier | by TSC" at bounding box center [637, 231] width 210 height 16
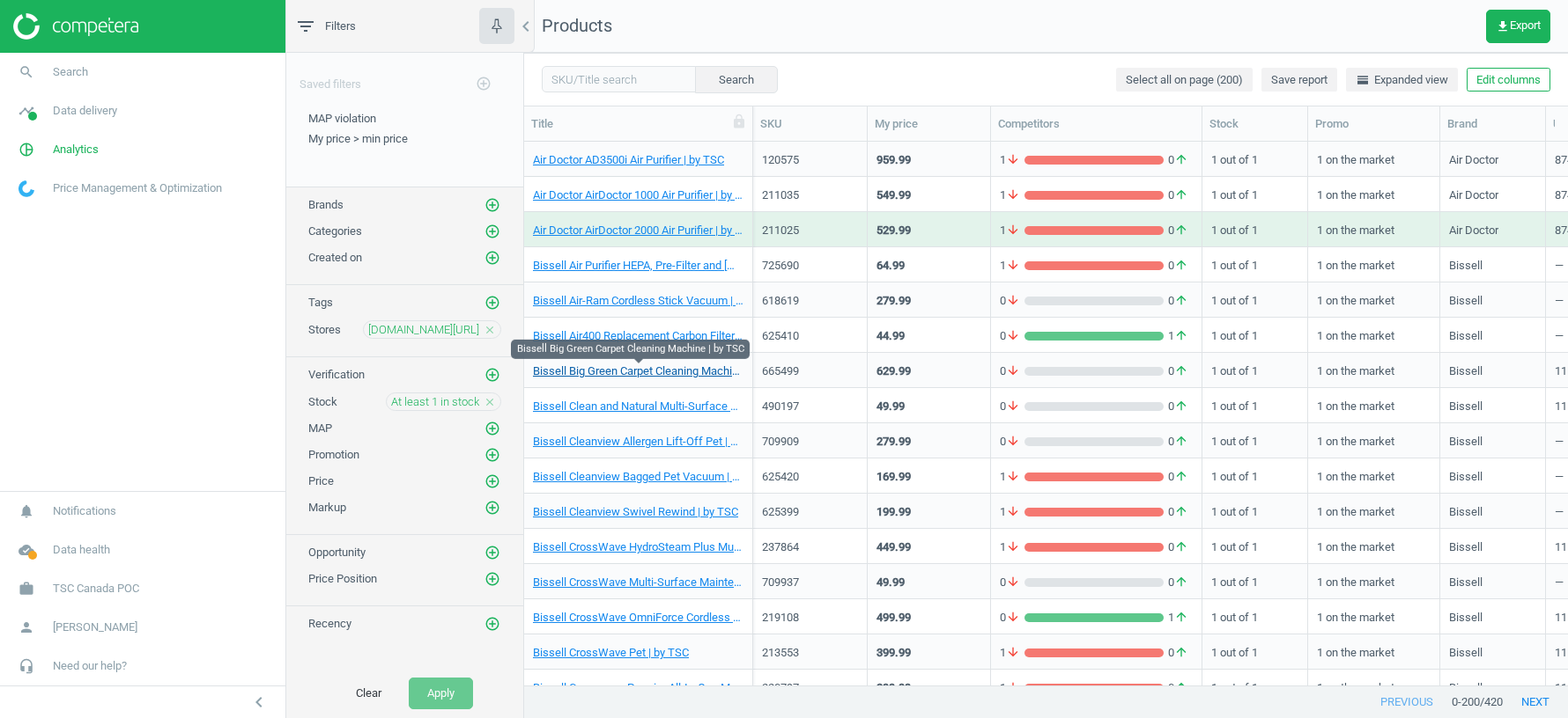
click at [592, 373] on link "Bissell Big Green Carpet Cleaning Machine | by TSC" at bounding box center [637, 372] width 210 height 16
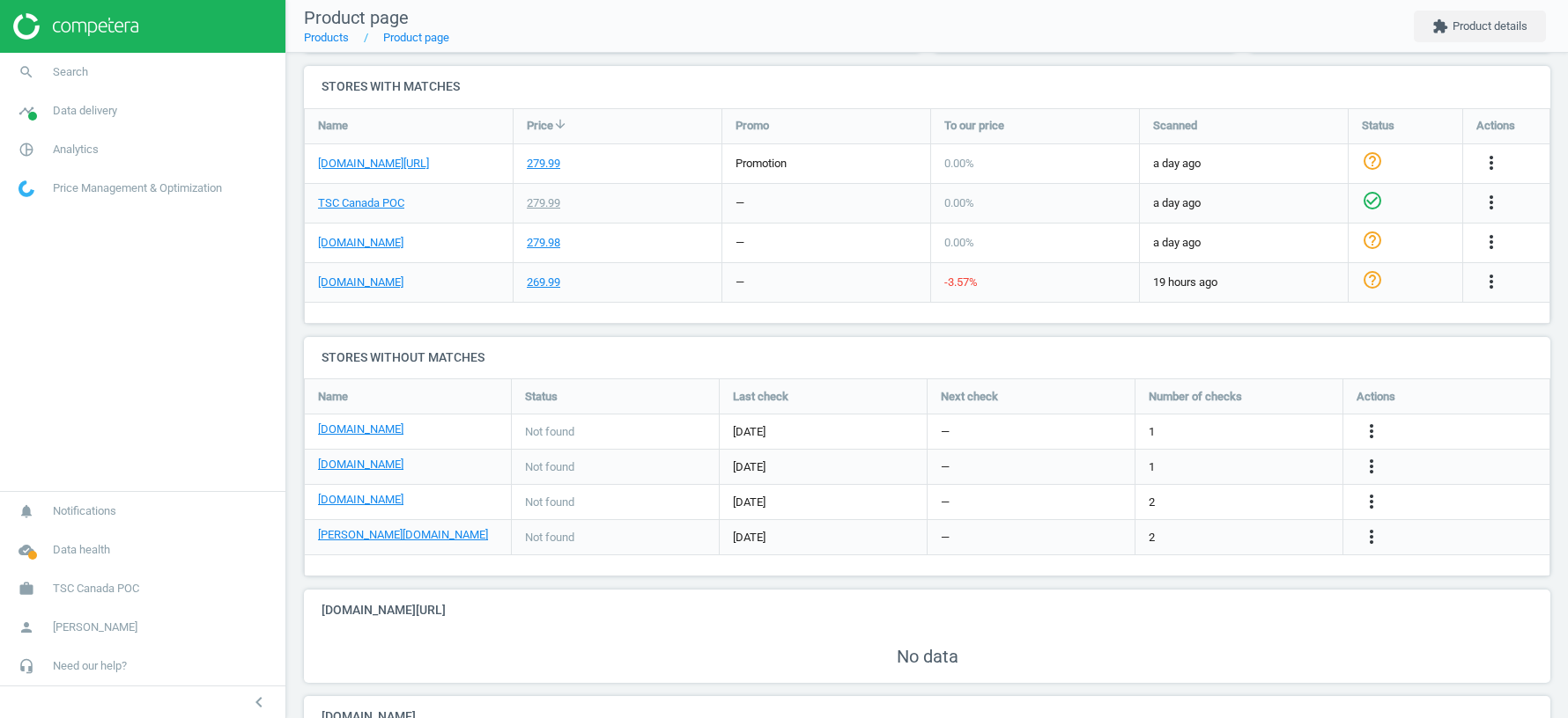
scroll to position [561, 0]
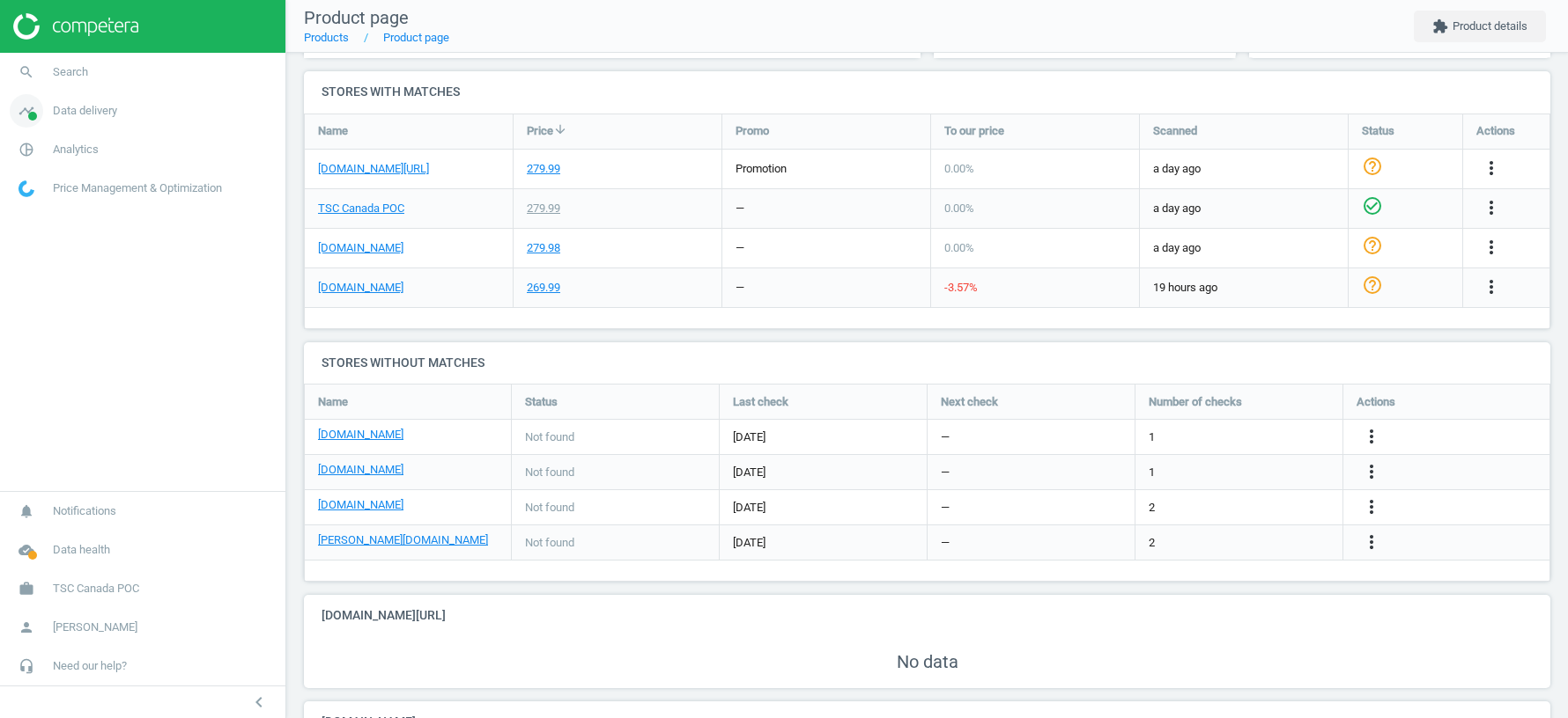
click at [91, 111] on span "Data delivery" at bounding box center [85, 111] width 64 height 16
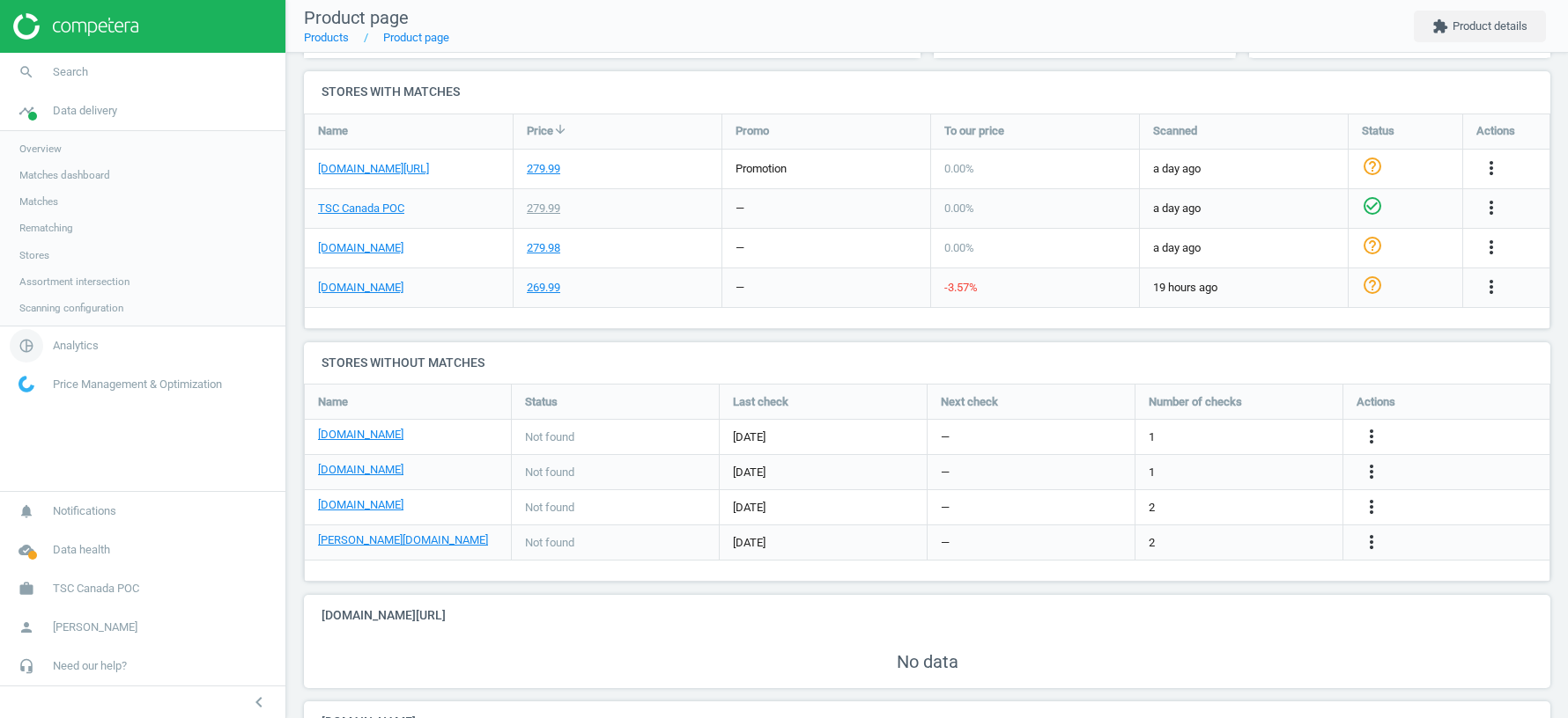
click at [70, 342] on span "Analytics" at bounding box center [76, 346] width 46 height 16
click at [41, 211] on span "Products" at bounding box center [40, 214] width 42 height 14
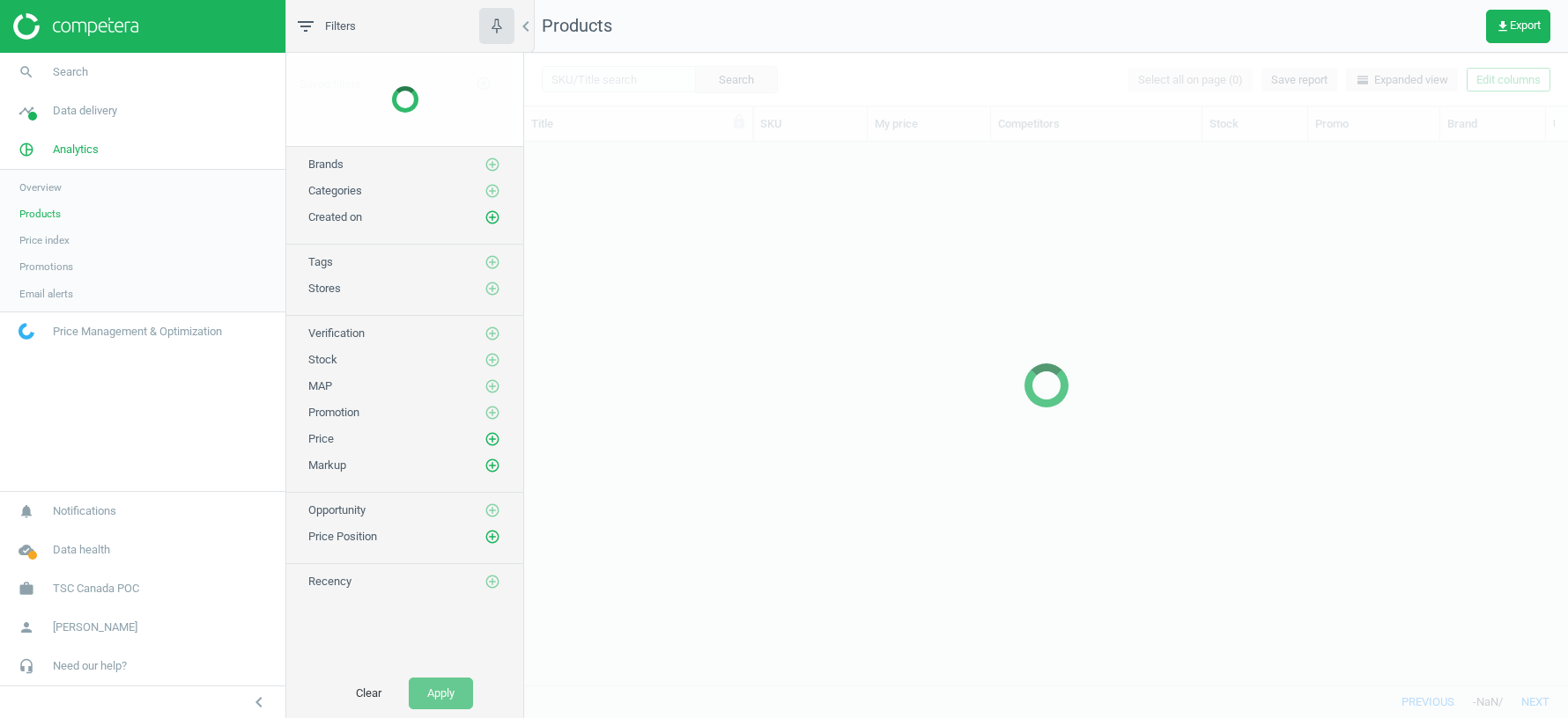
scroll to position [544, 1044]
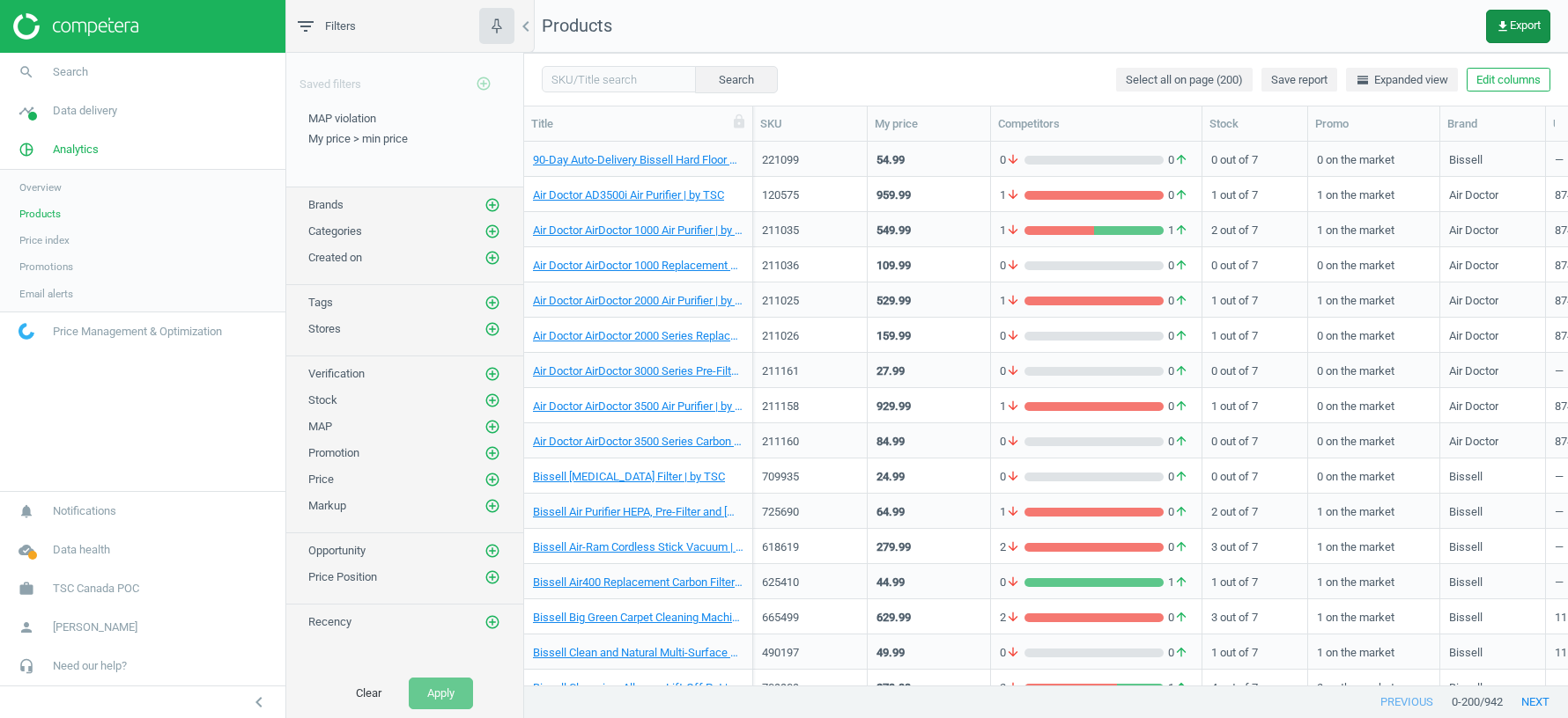
click at [1513, 24] on span "get_app Export" at bounding box center [1517, 27] width 45 height 14
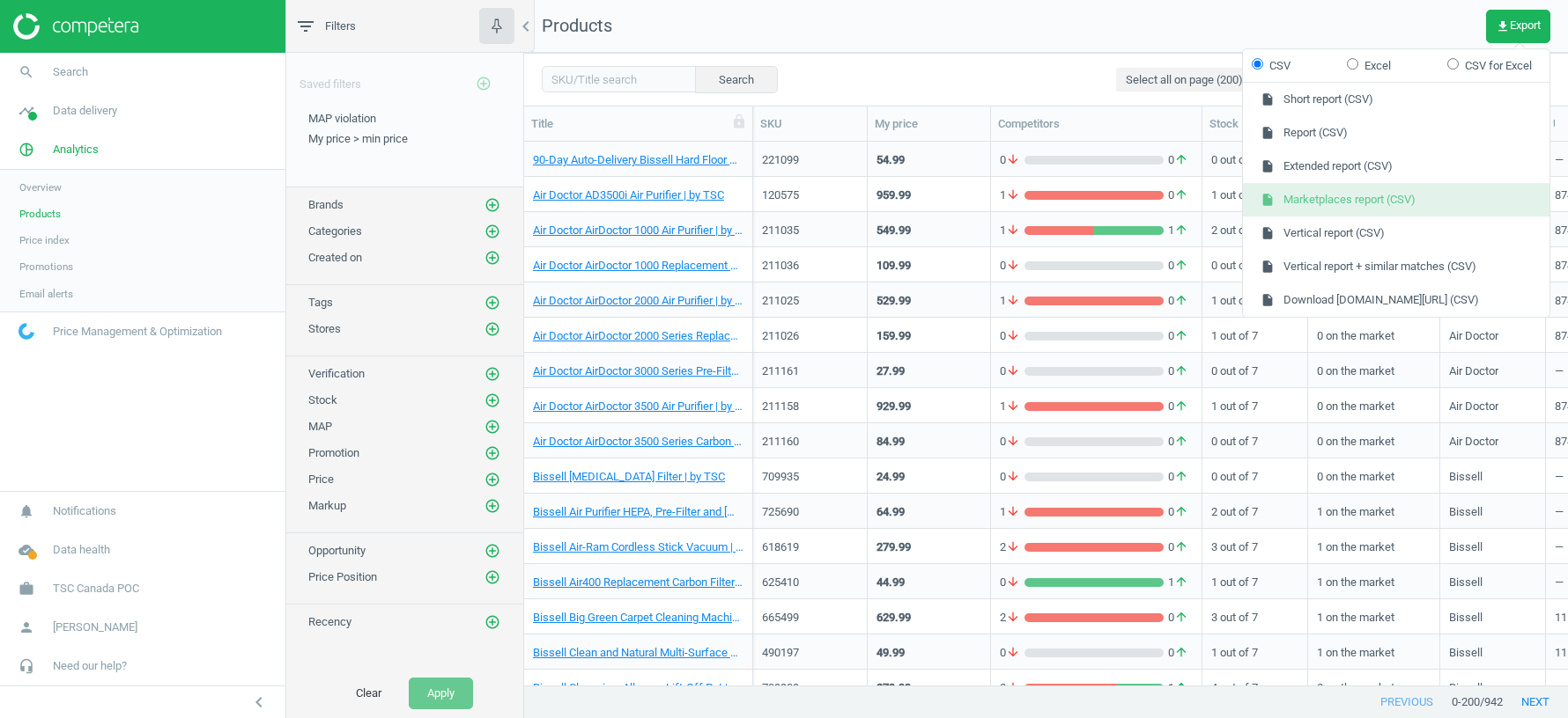
click at [1328, 200] on button "insert_drive_file Marketplaces report (CSV)" at bounding box center [1396, 200] width 306 height 34
